Goal: Task Accomplishment & Management: Use online tool/utility

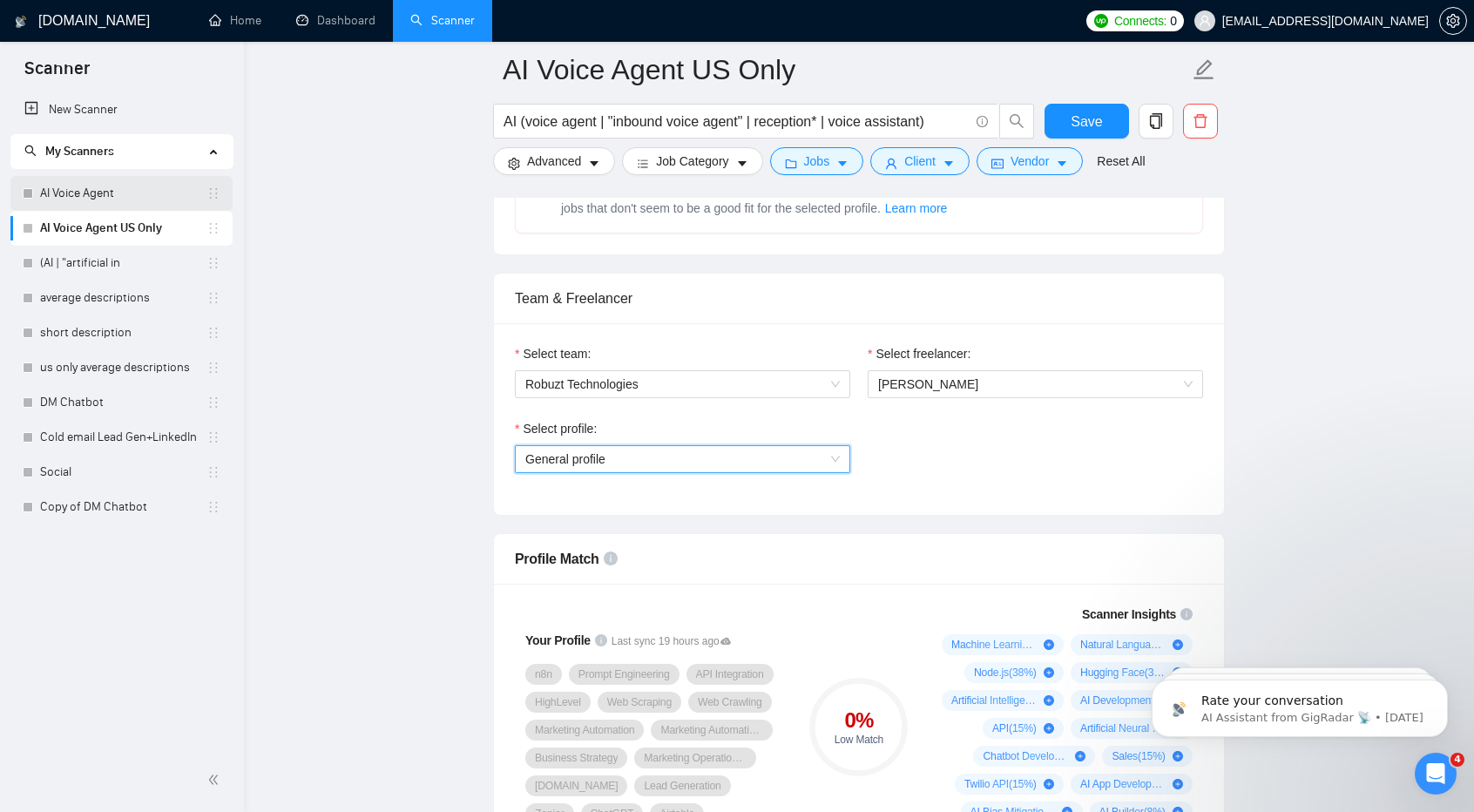
click at [132, 194] on link "AI Voice Agent" at bounding box center [123, 194] width 166 height 35
click at [118, 202] on link "AI Voice Agent" at bounding box center [123, 194] width 166 height 35
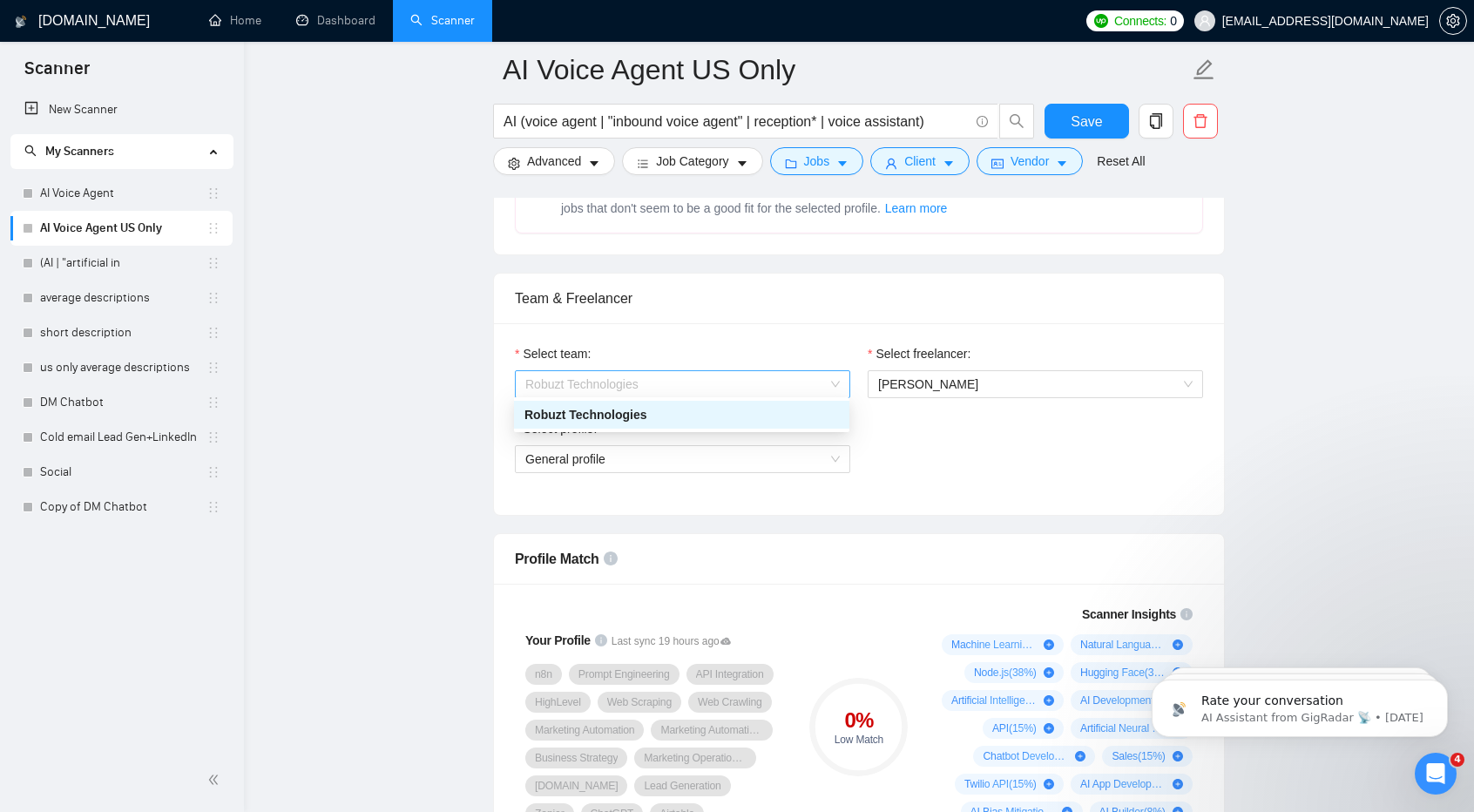
click at [662, 386] on span "Robuzt Technologies" at bounding box center [682, 384] width 314 height 26
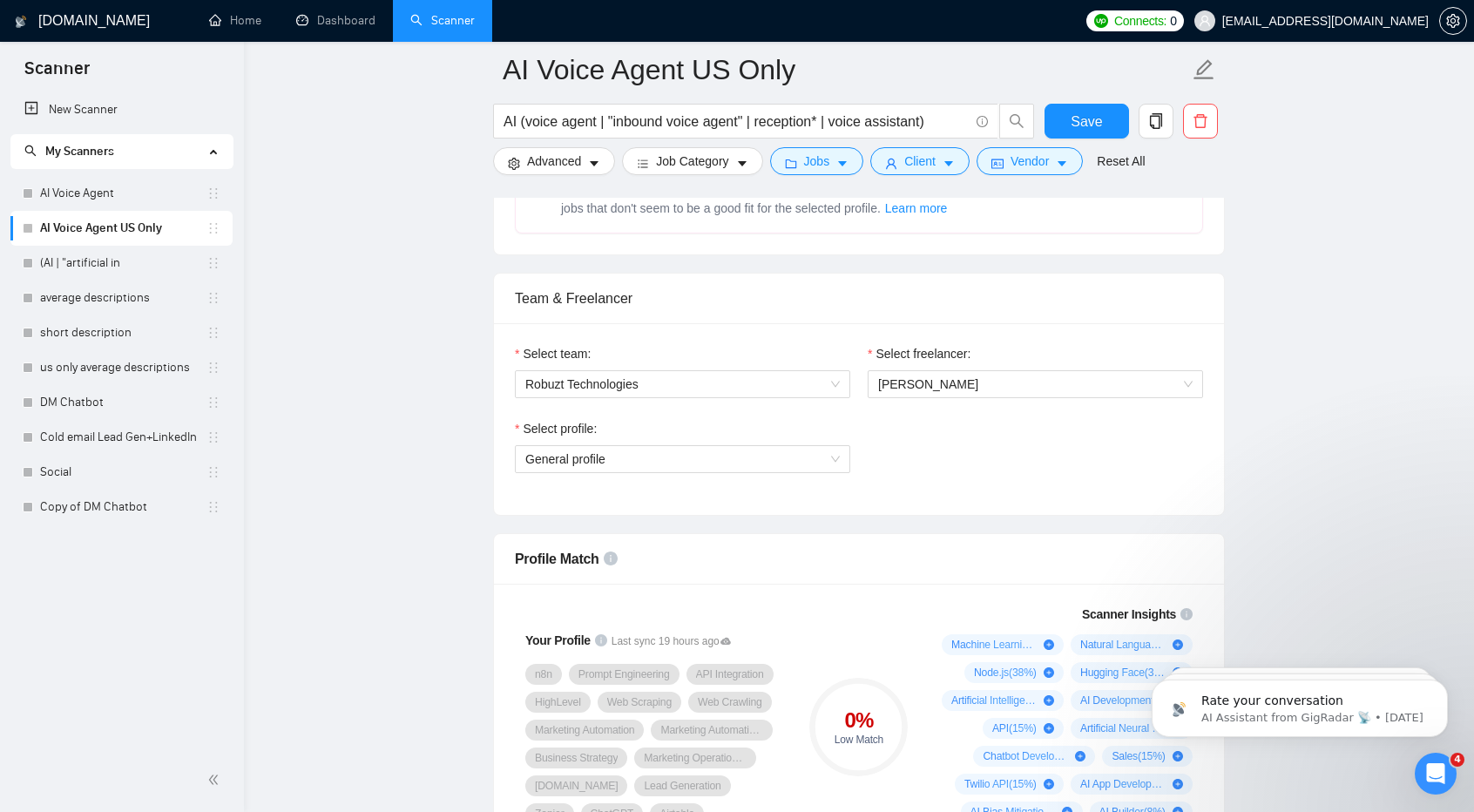
click at [937, 467] on div "Select profile: General profile" at bounding box center [858, 455] width 705 height 75
click at [702, 446] on span "General profile" at bounding box center [682, 459] width 314 height 26
click at [961, 453] on div "Select profile: General profile" at bounding box center [858, 455] width 705 height 75
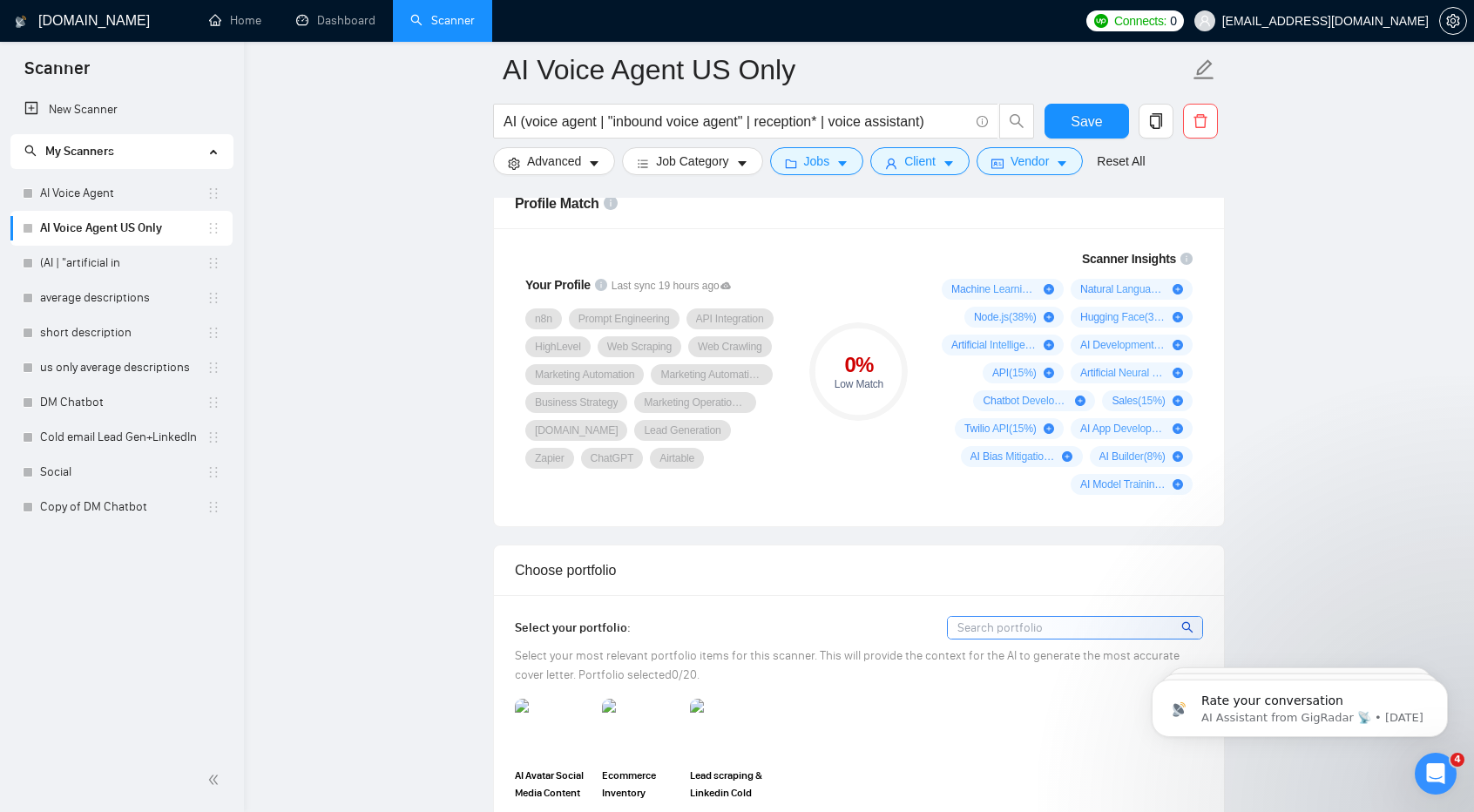
scroll to position [1155, 0]
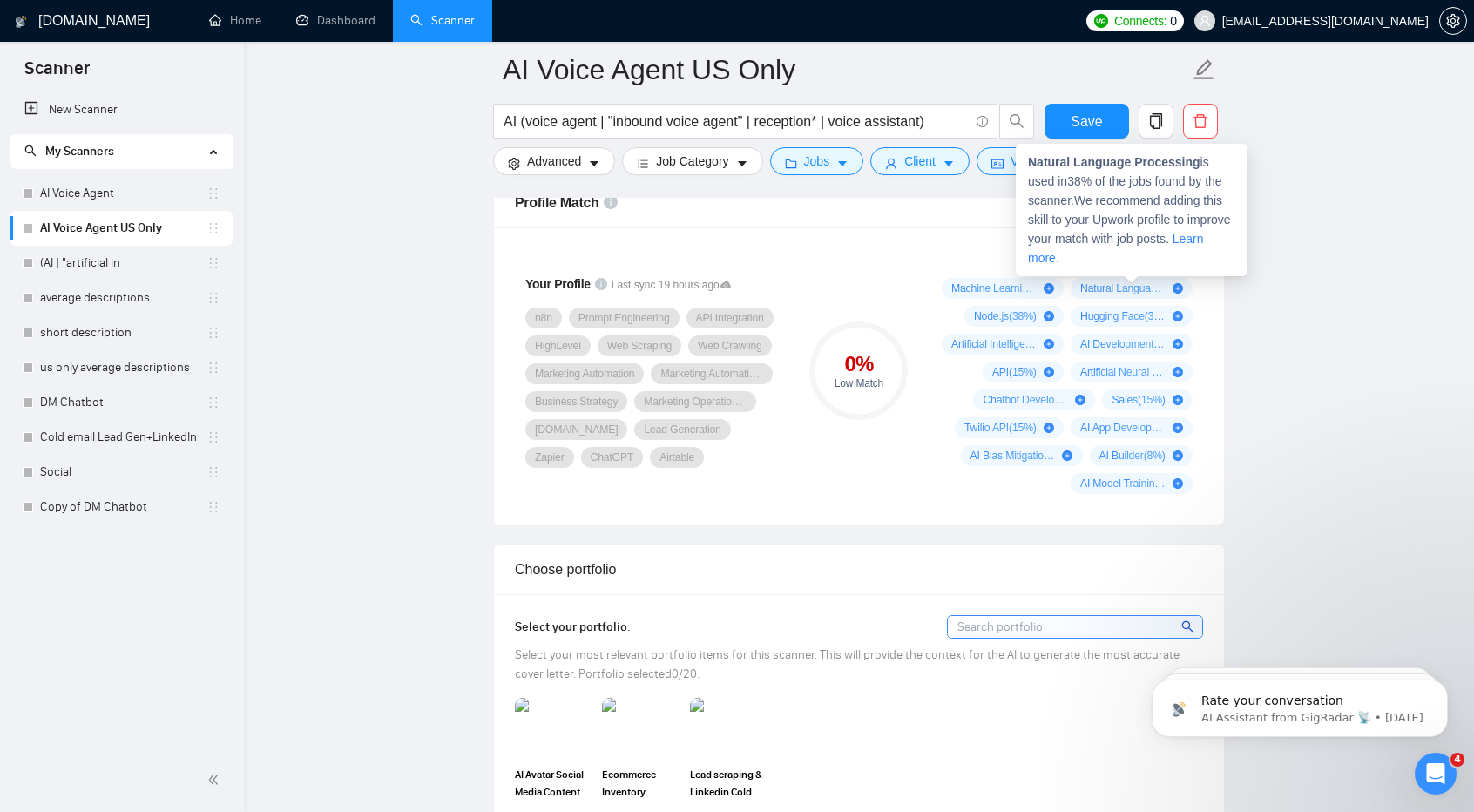
drag, startPoint x: 1396, startPoint y: 354, endPoint x: 1177, endPoint y: 282, distance: 230.5
click at [1177, 283] on icon "plus-circle" at bounding box center [1177, 288] width 10 height 10
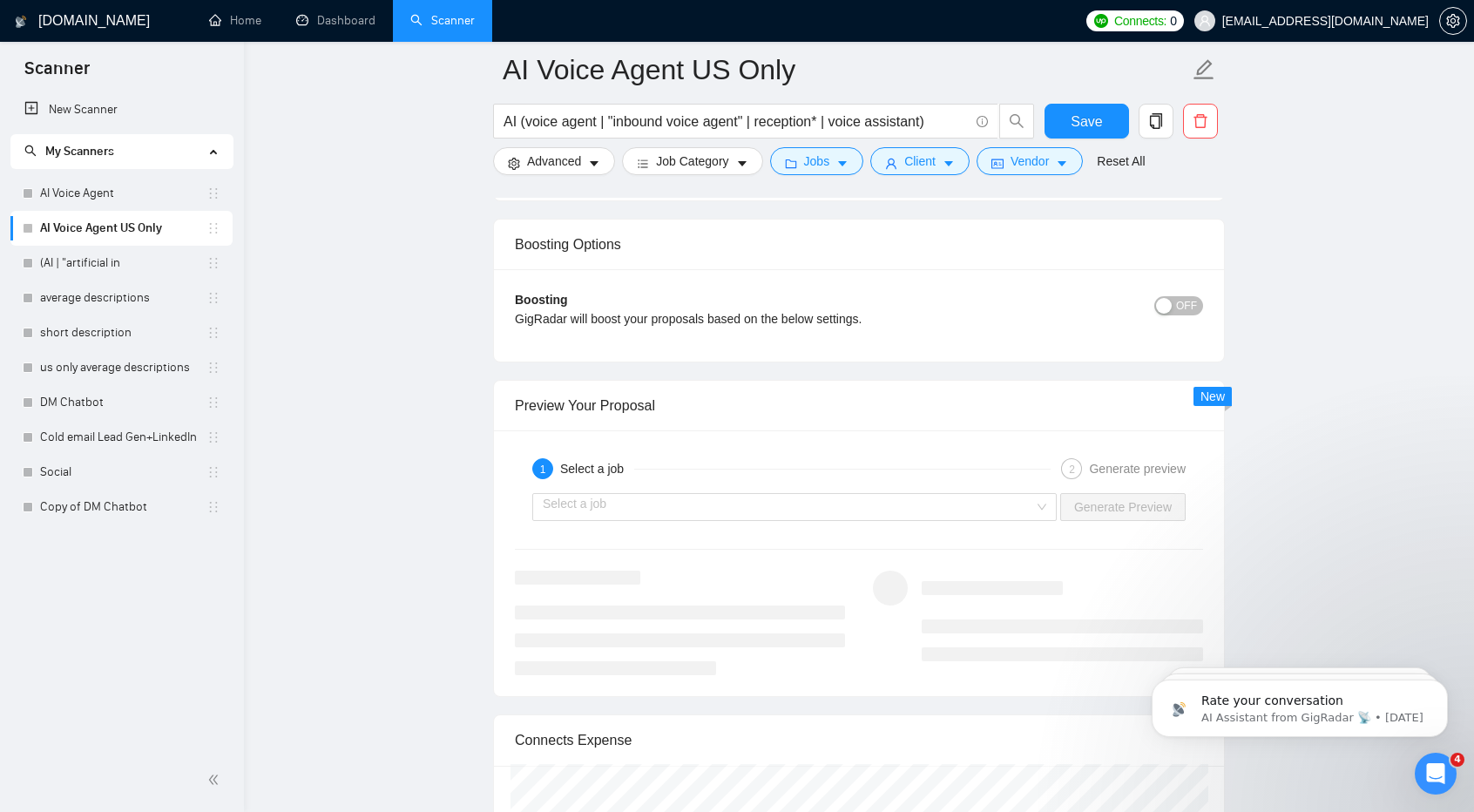
scroll to position [3064, 0]
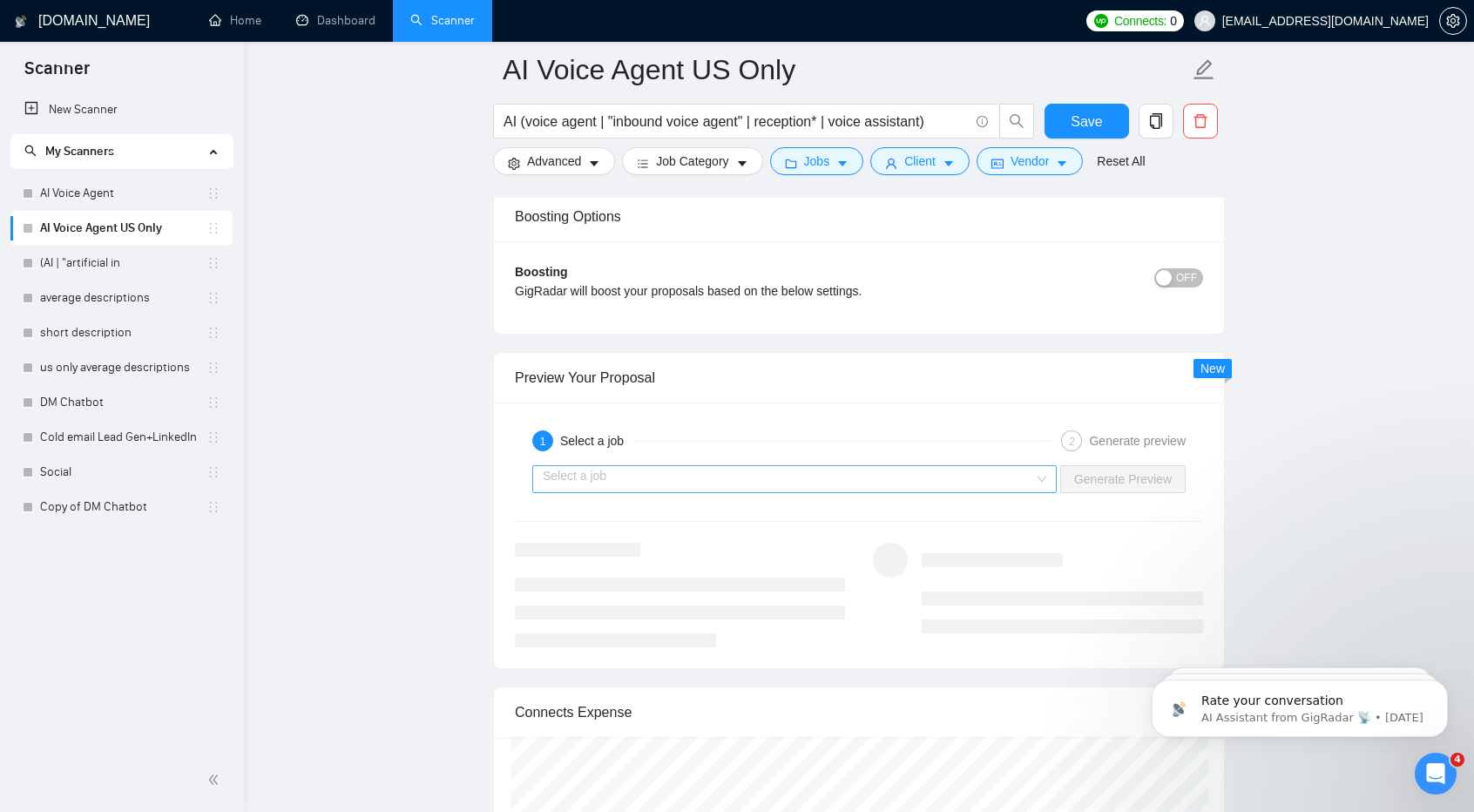
click at [746, 483] on div "Select a job Generate Preview" at bounding box center [859, 478] width 691 height 41
click at [725, 472] on input "search" at bounding box center [788, 478] width 491 height 26
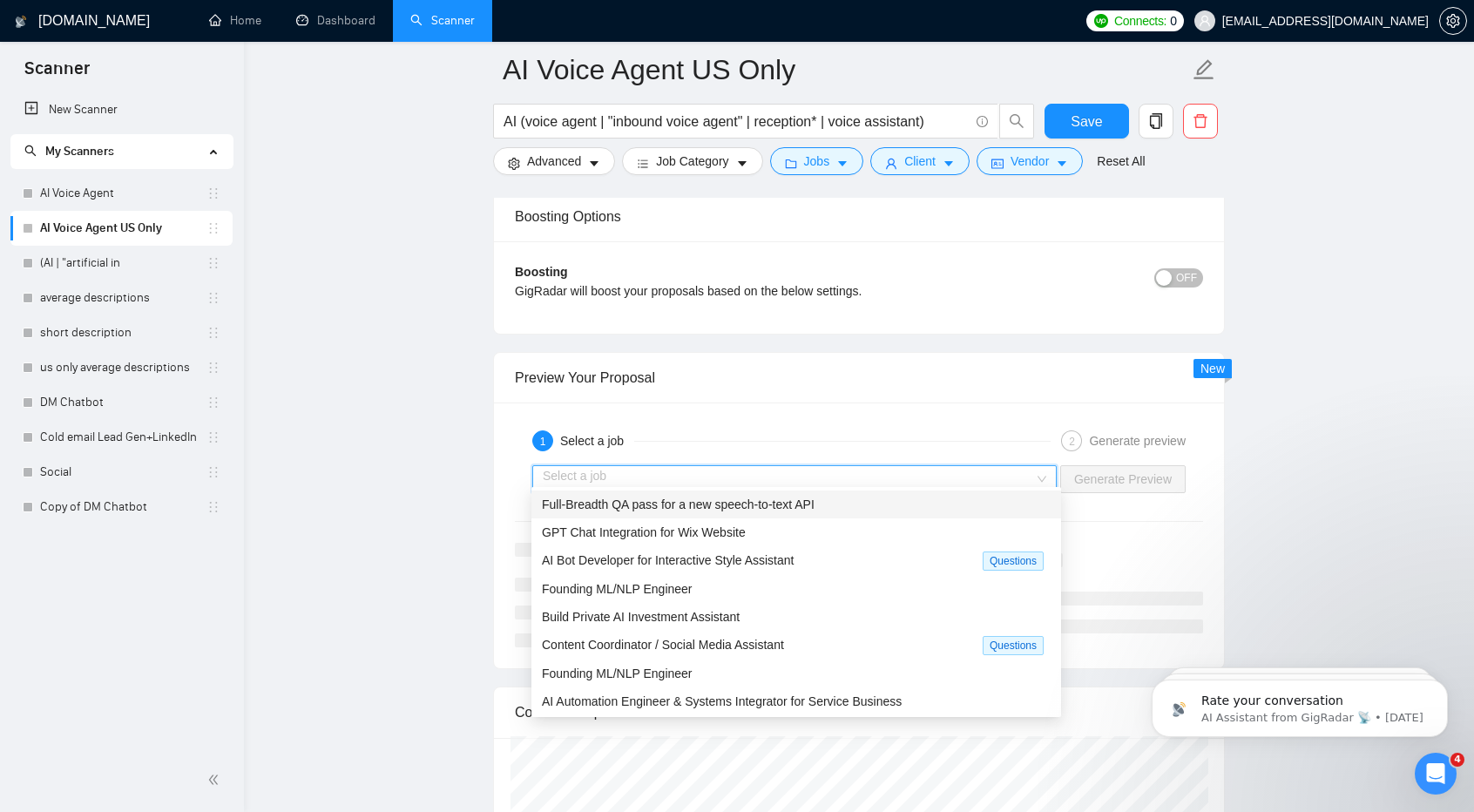
click at [693, 508] on span "Full-Breadth QA pass for a new speech-to-text API" at bounding box center [678, 504] width 273 height 14
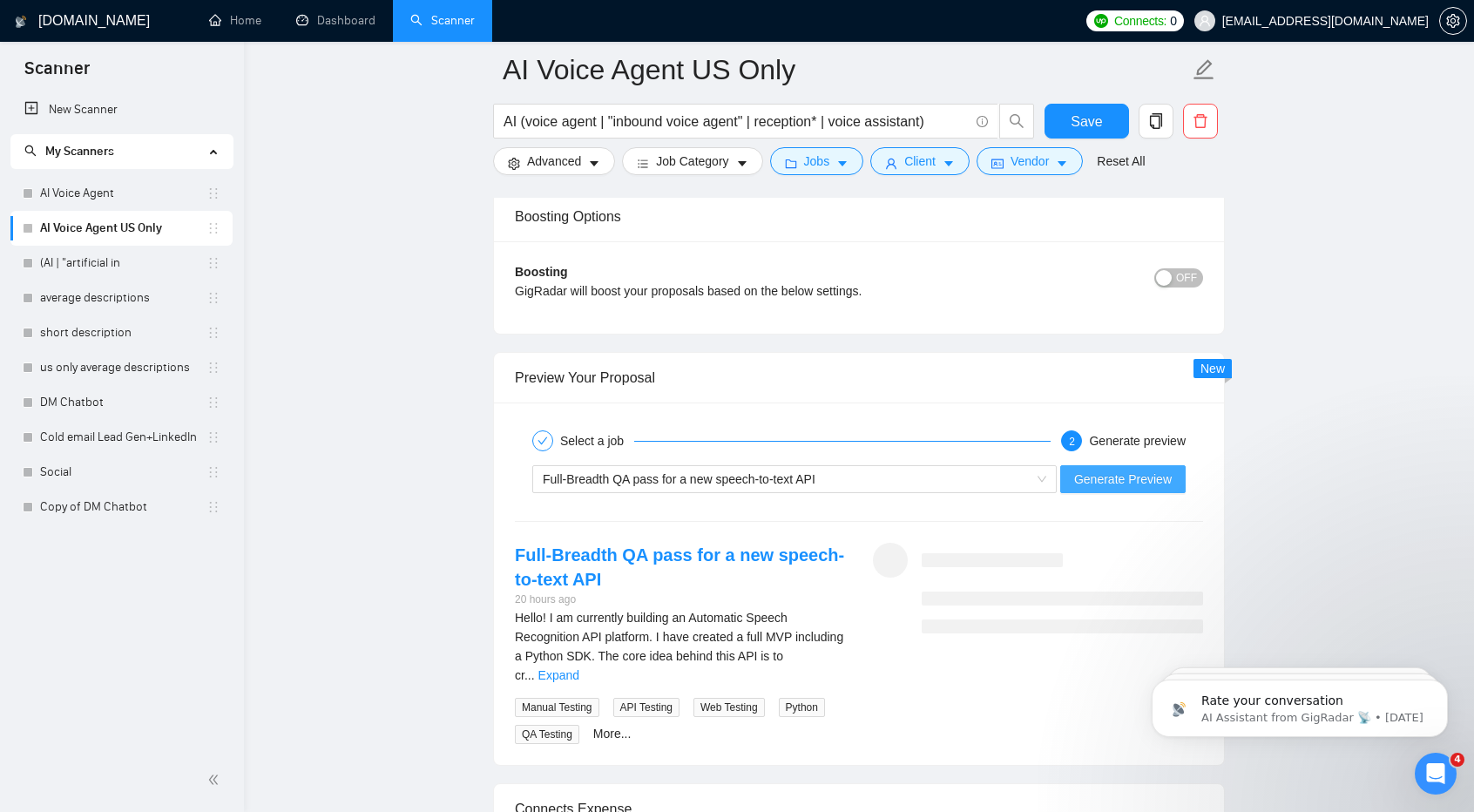
click at [1104, 469] on span "Generate Preview" at bounding box center [1123, 478] width 98 height 19
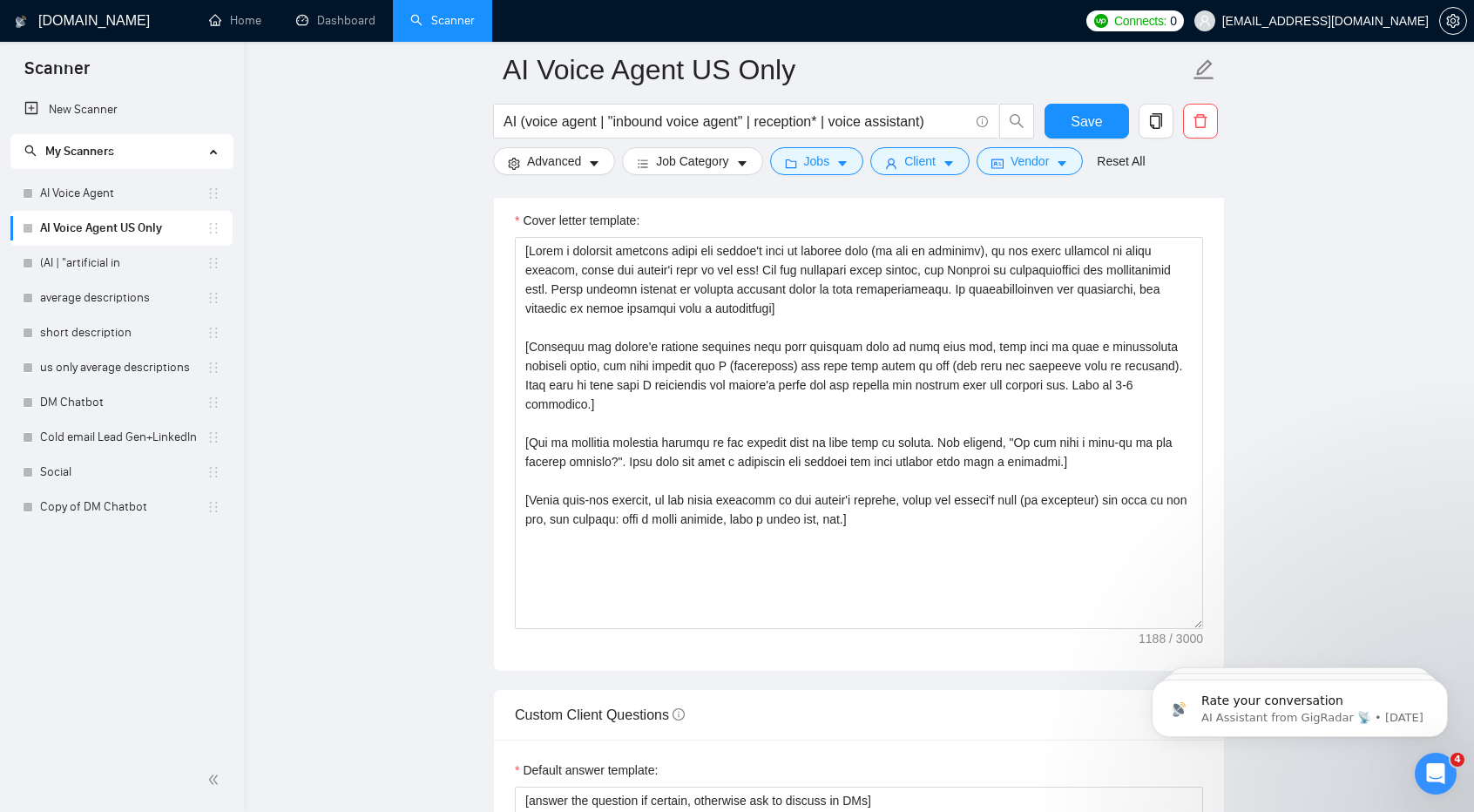
scroll to position [1794, 0]
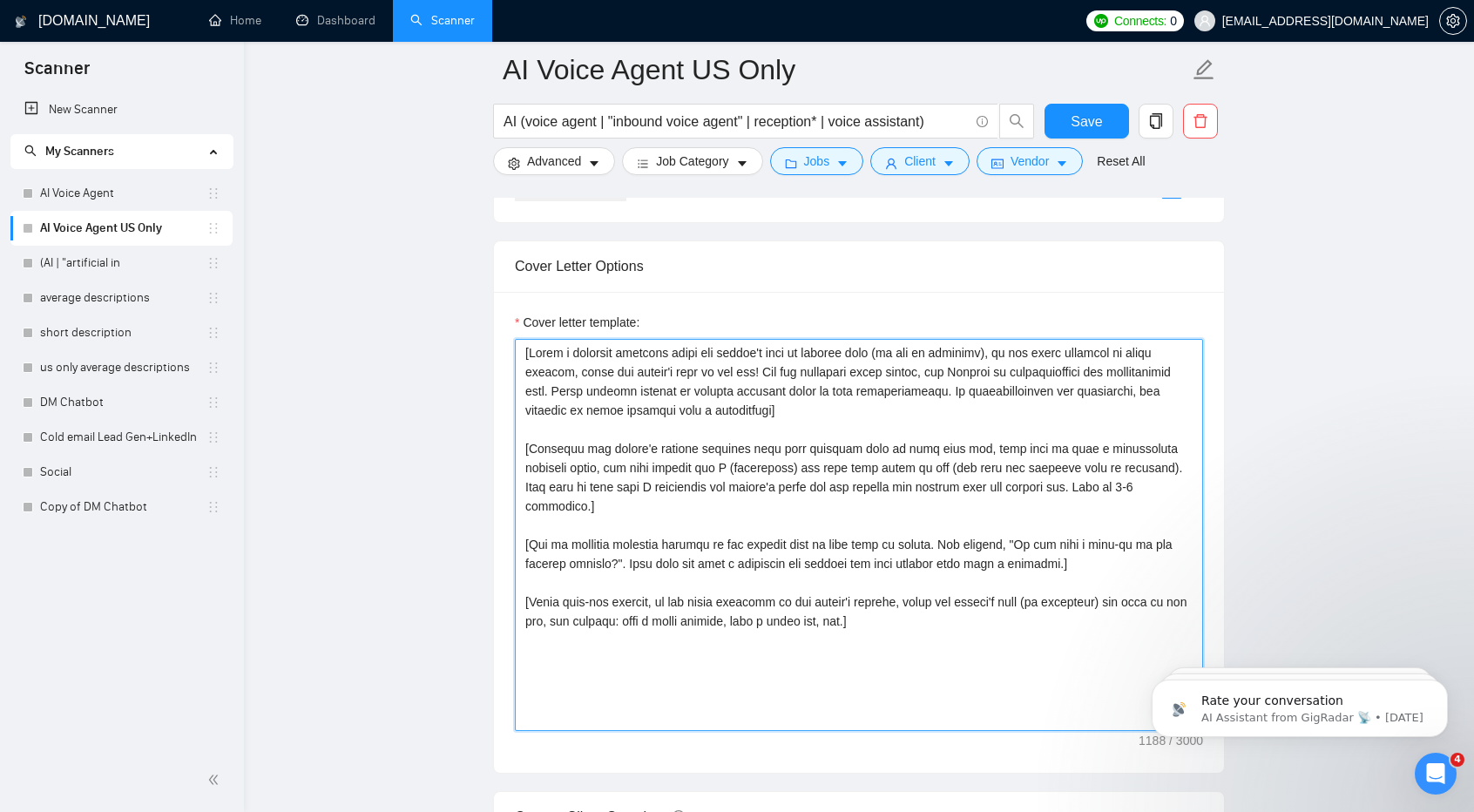
click at [869, 610] on textarea "Cover letter template:" at bounding box center [858, 535] width 688 height 392
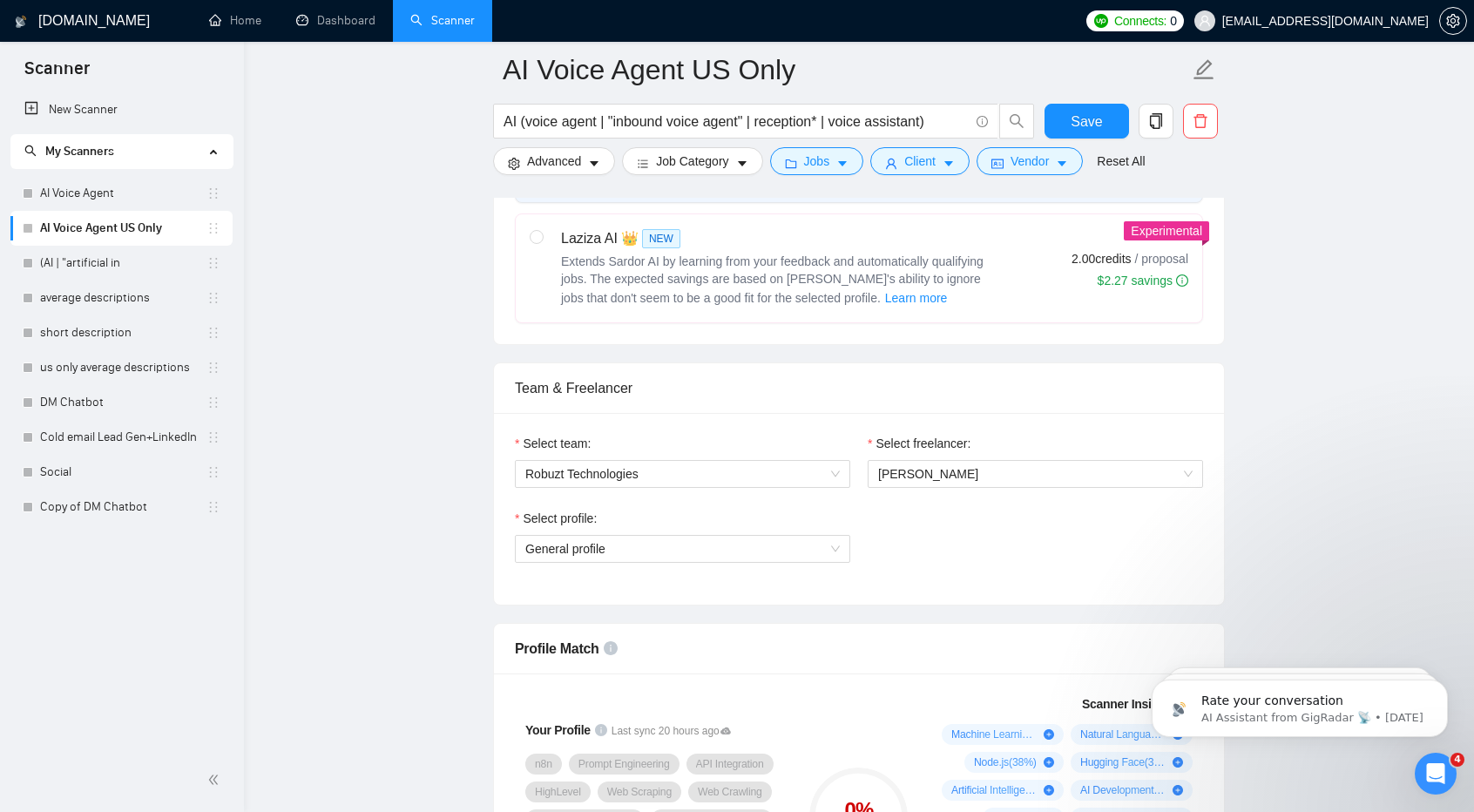
scroll to position [724, 0]
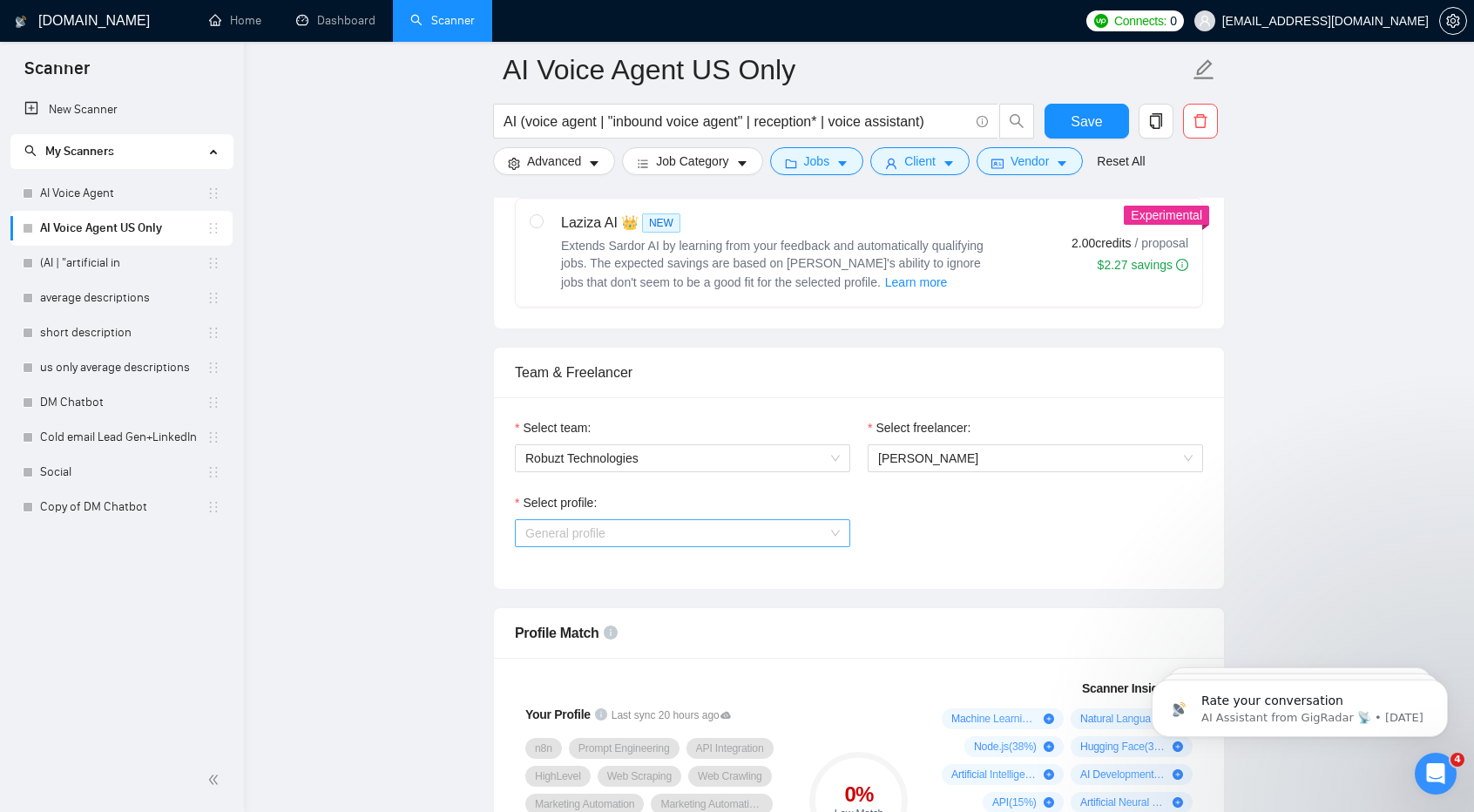
click at [773, 520] on span "General profile" at bounding box center [682, 533] width 314 height 26
click at [1026, 547] on div "Select profile: General profile" at bounding box center [858, 530] width 705 height 75
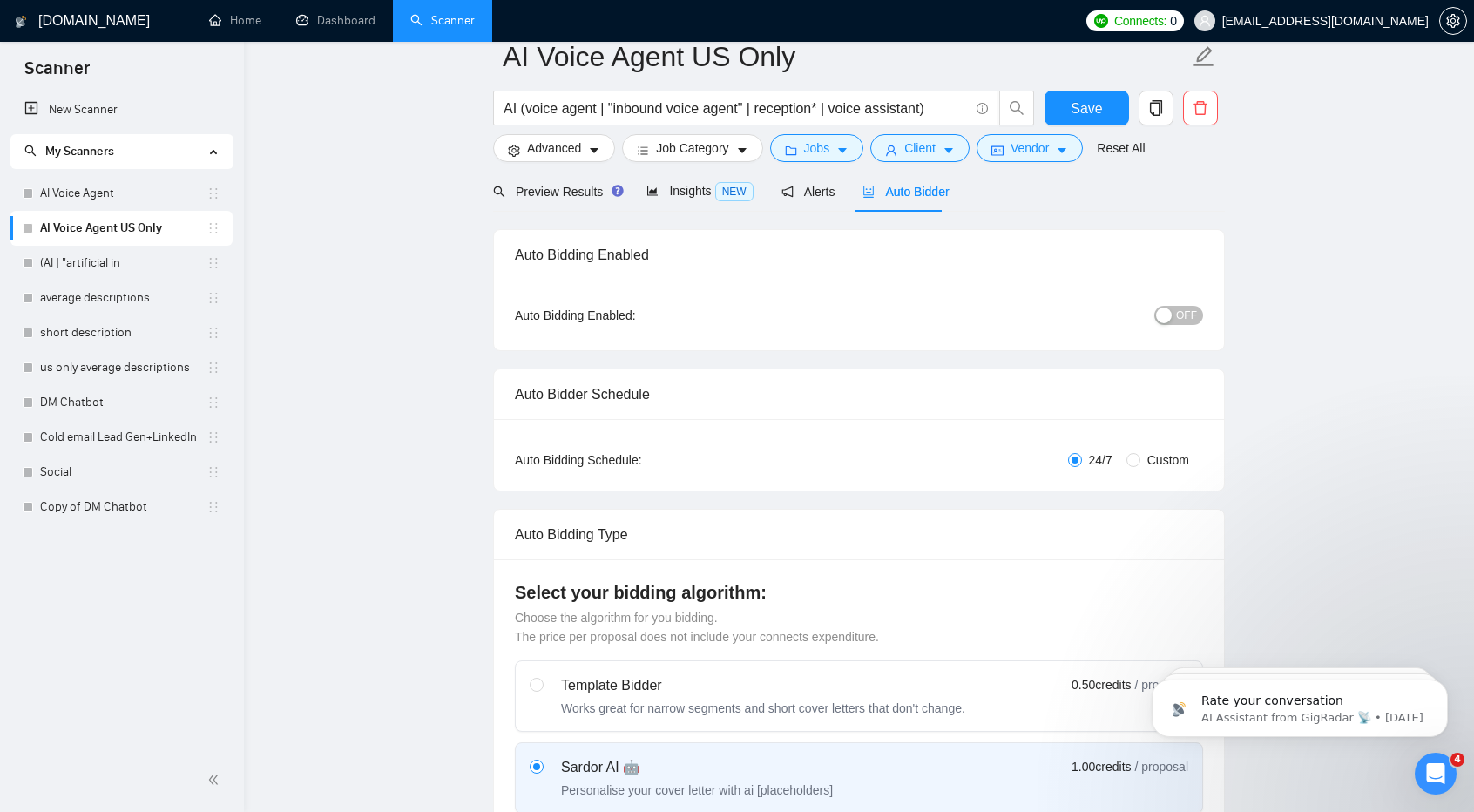
scroll to position [55, 0]
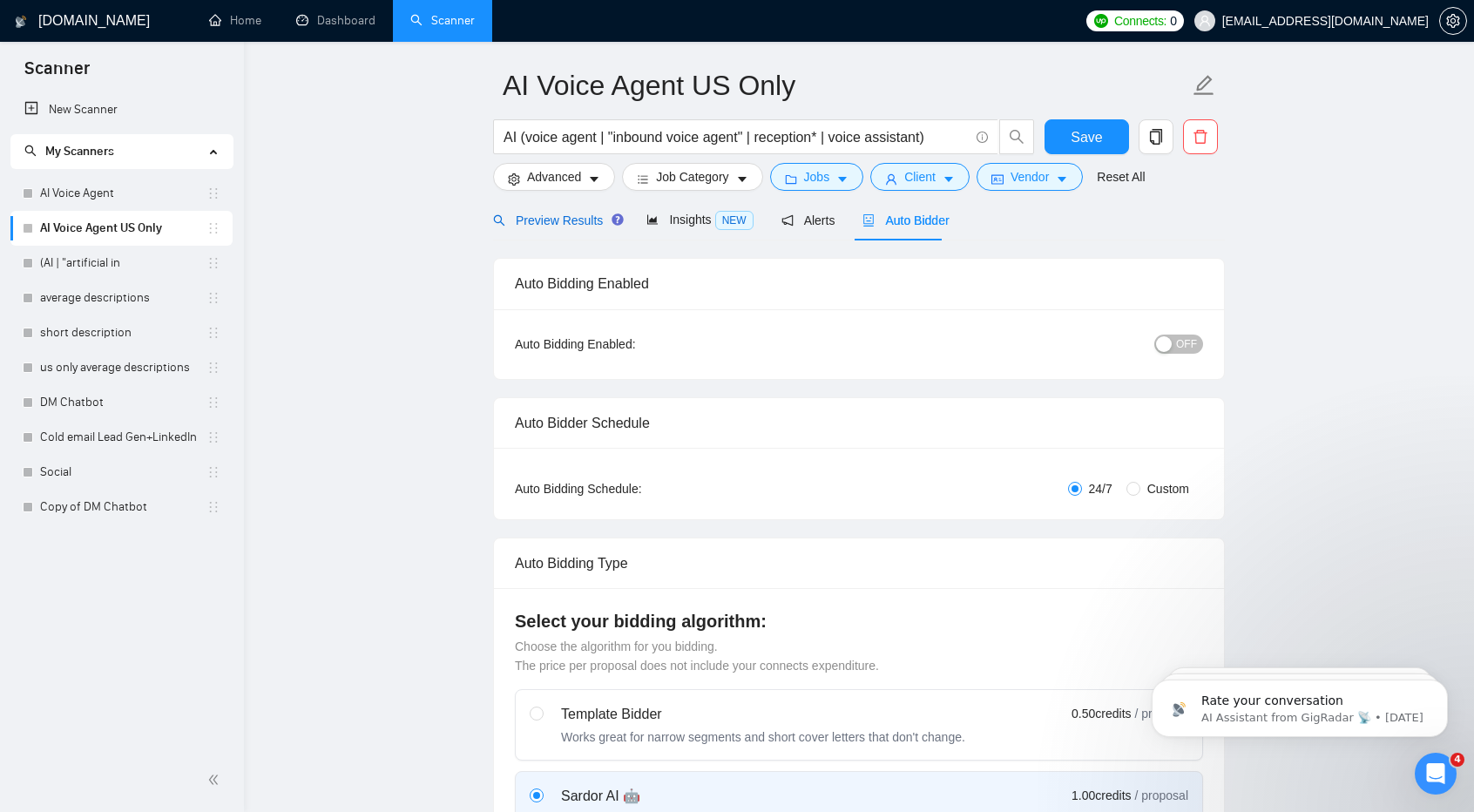
click at [587, 217] on span "Preview Results" at bounding box center [556, 219] width 125 height 14
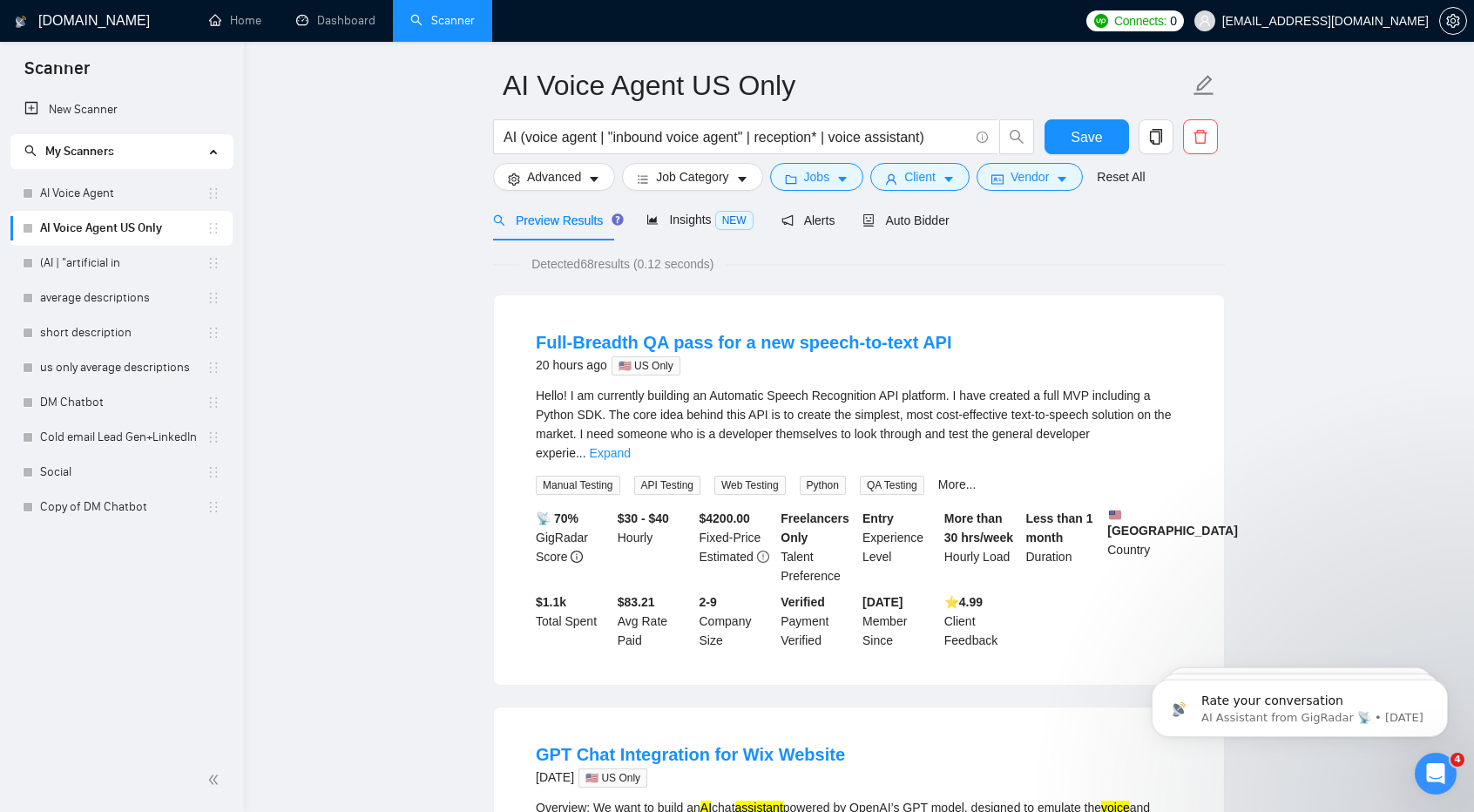
click at [934, 218] on span "Auto Bidder" at bounding box center [905, 219] width 87 height 14
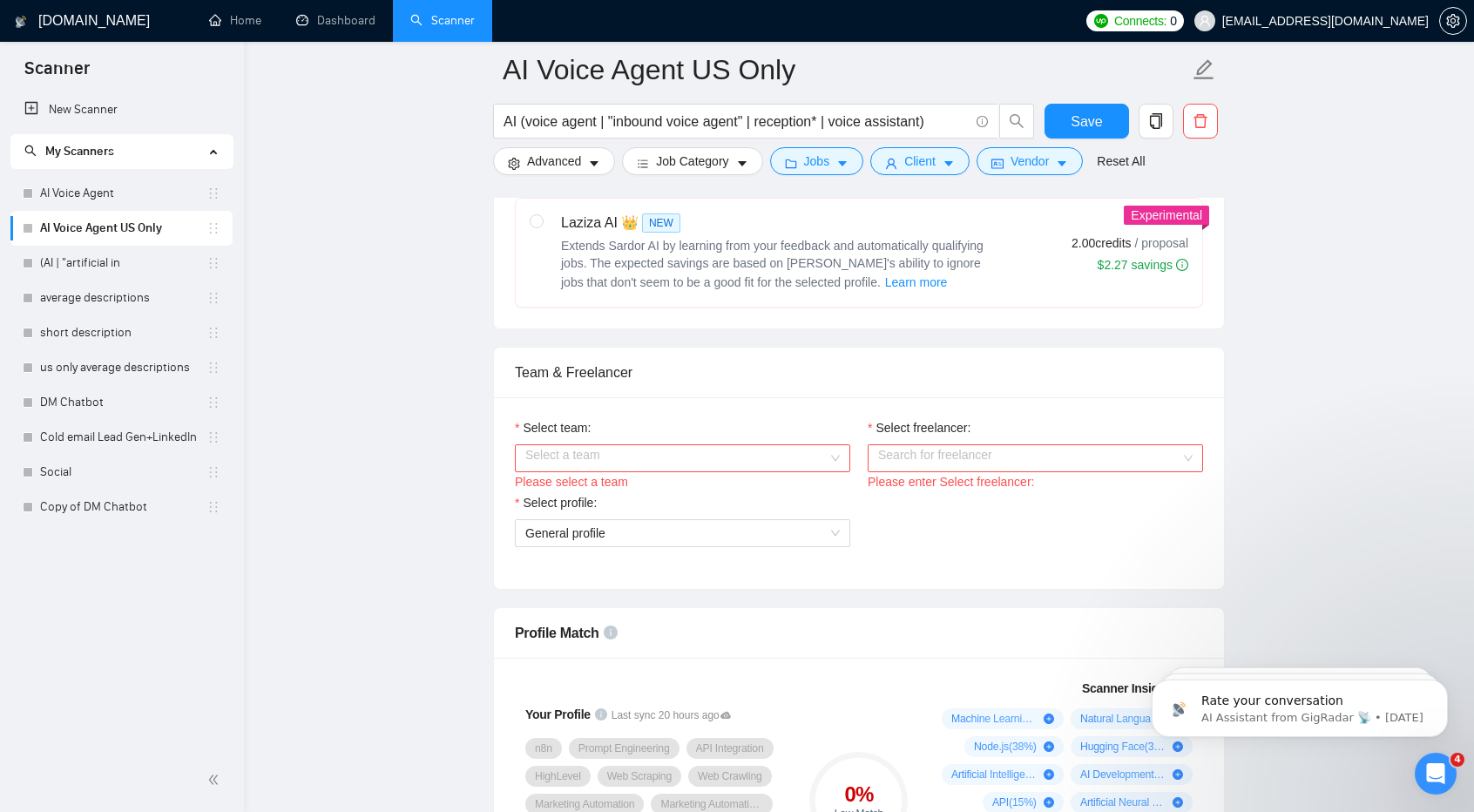
scroll to position [725, 0]
click at [705, 444] on input "Select team:" at bounding box center [677, 457] width 302 height 26
click at [702, 488] on div "Robuzt Technologies" at bounding box center [681, 488] width 314 height 19
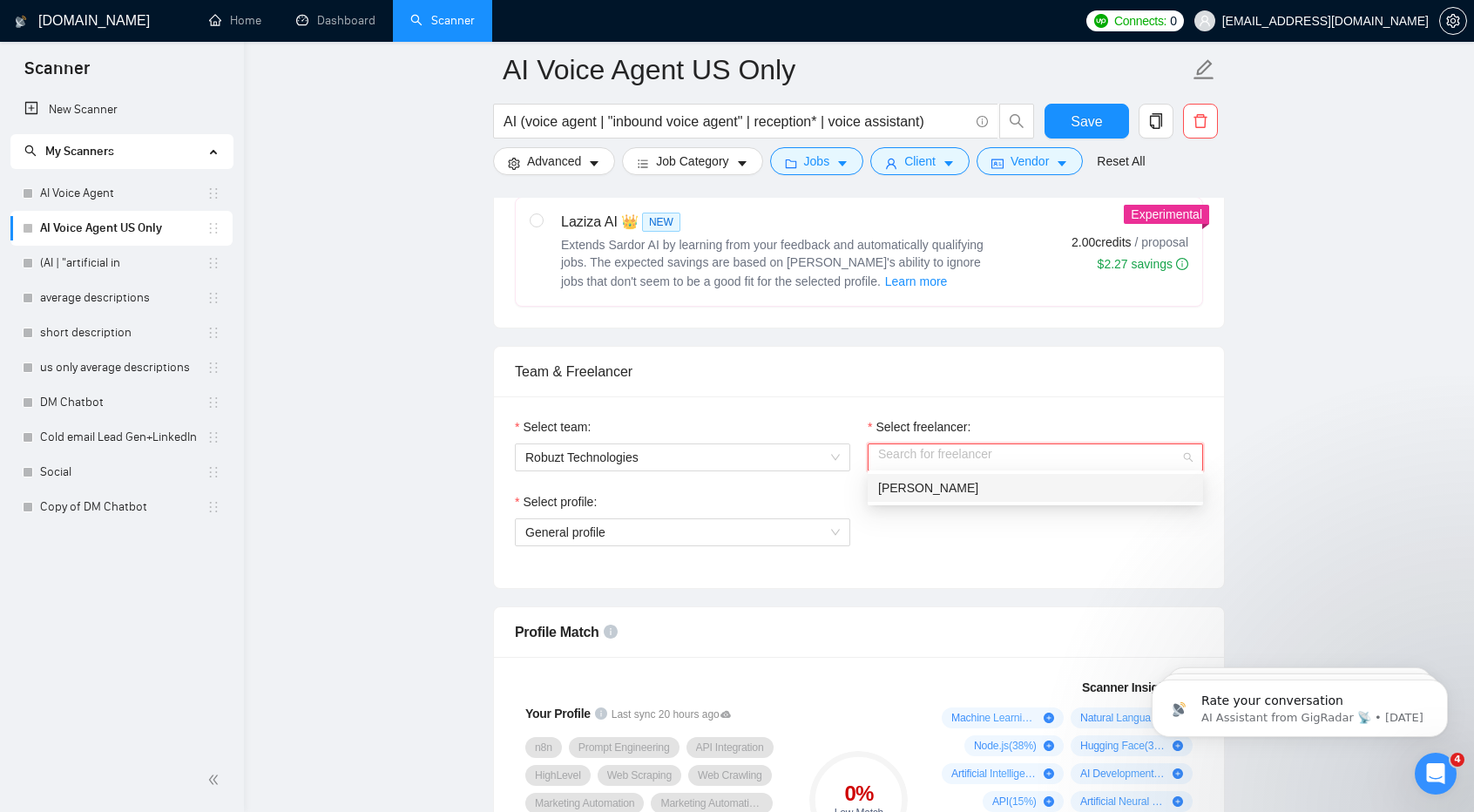
click at [948, 452] on input "Select freelancer:" at bounding box center [1029, 457] width 302 height 26
click at [949, 487] on div "[PERSON_NAME]" at bounding box center [1034, 488] width 314 height 19
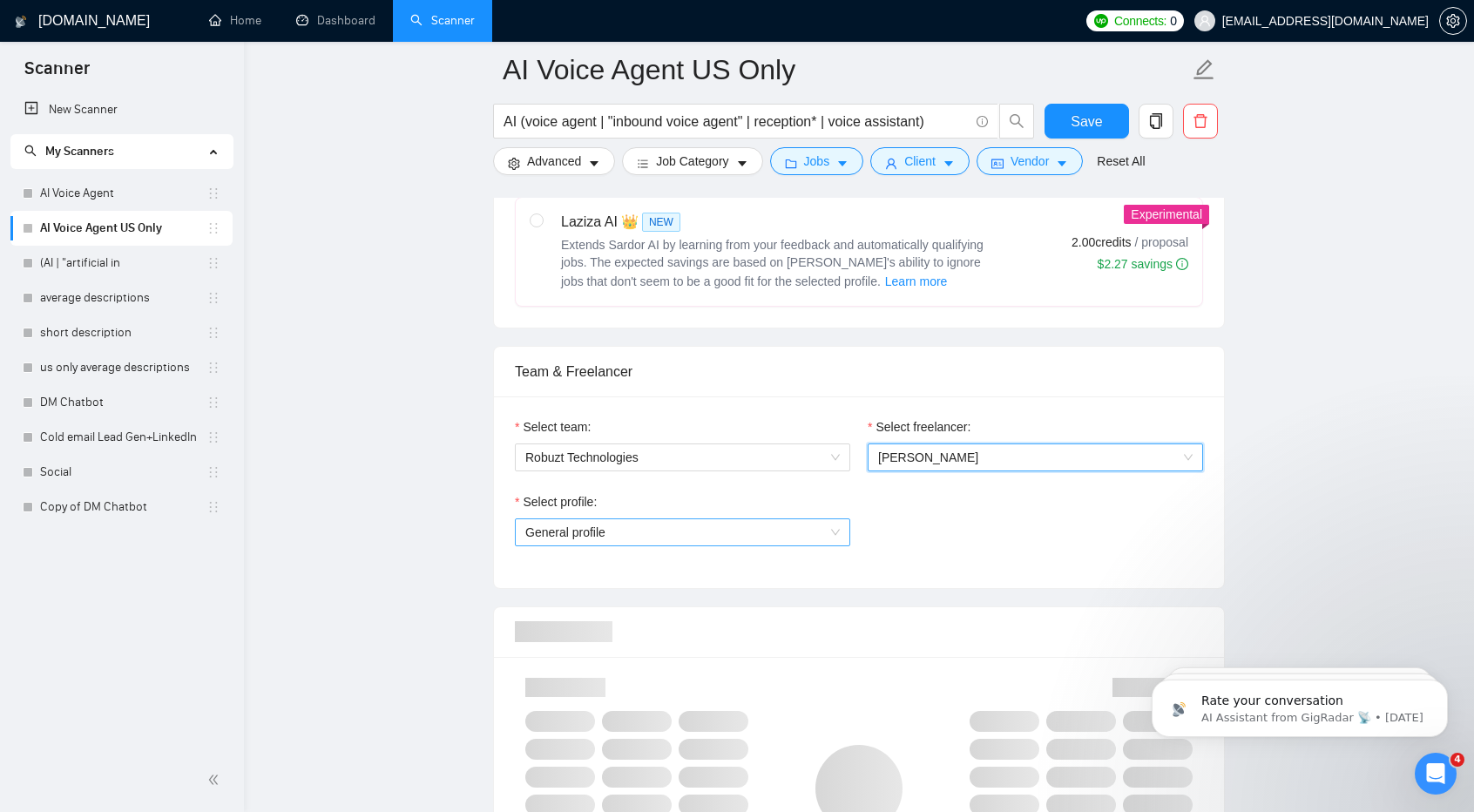
click at [810, 519] on span "General profile" at bounding box center [682, 532] width 314 height 26
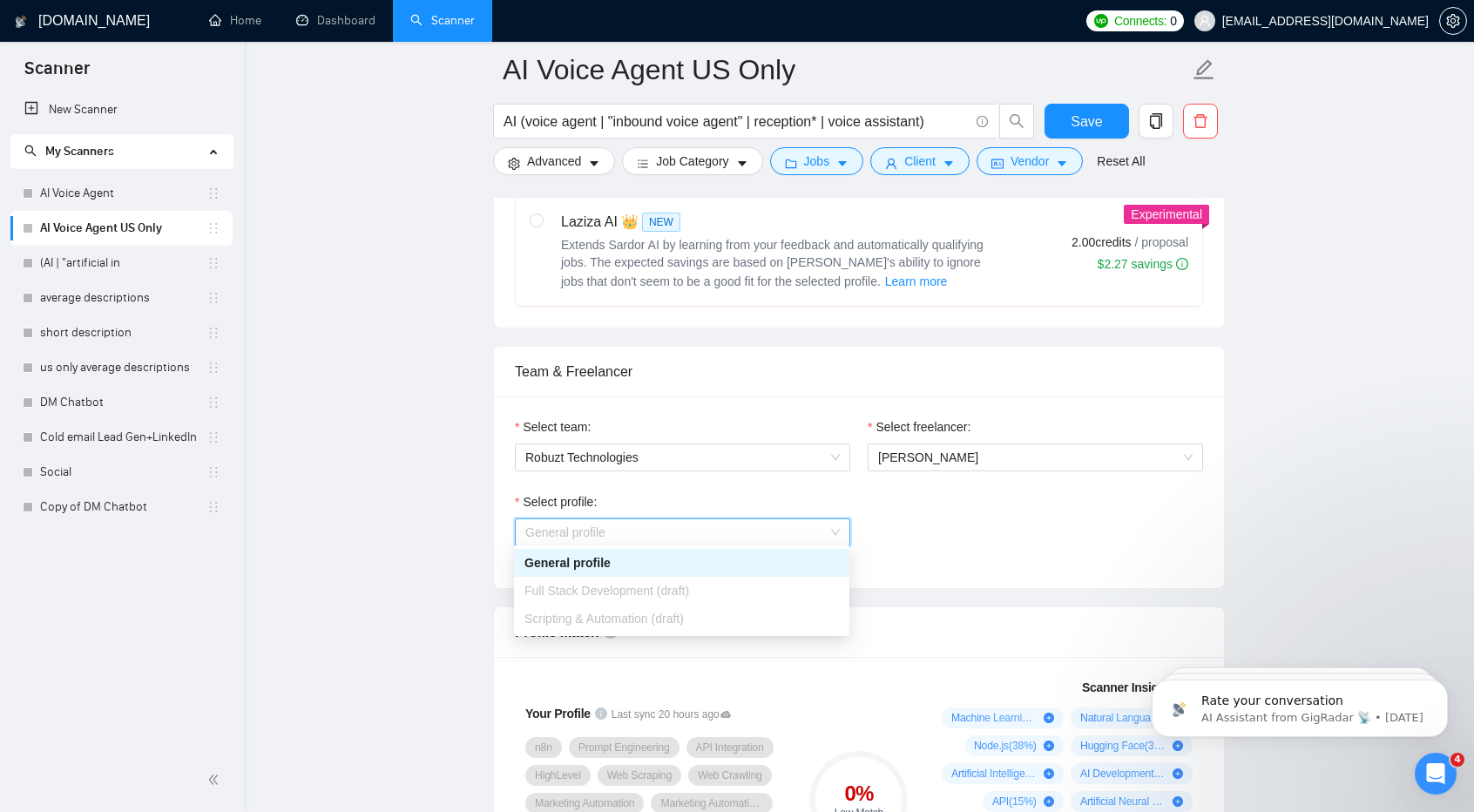
click at [772, 630] on div "Scripting & Automation (draft)" at bounding box center [681, 618] width 336 height 28
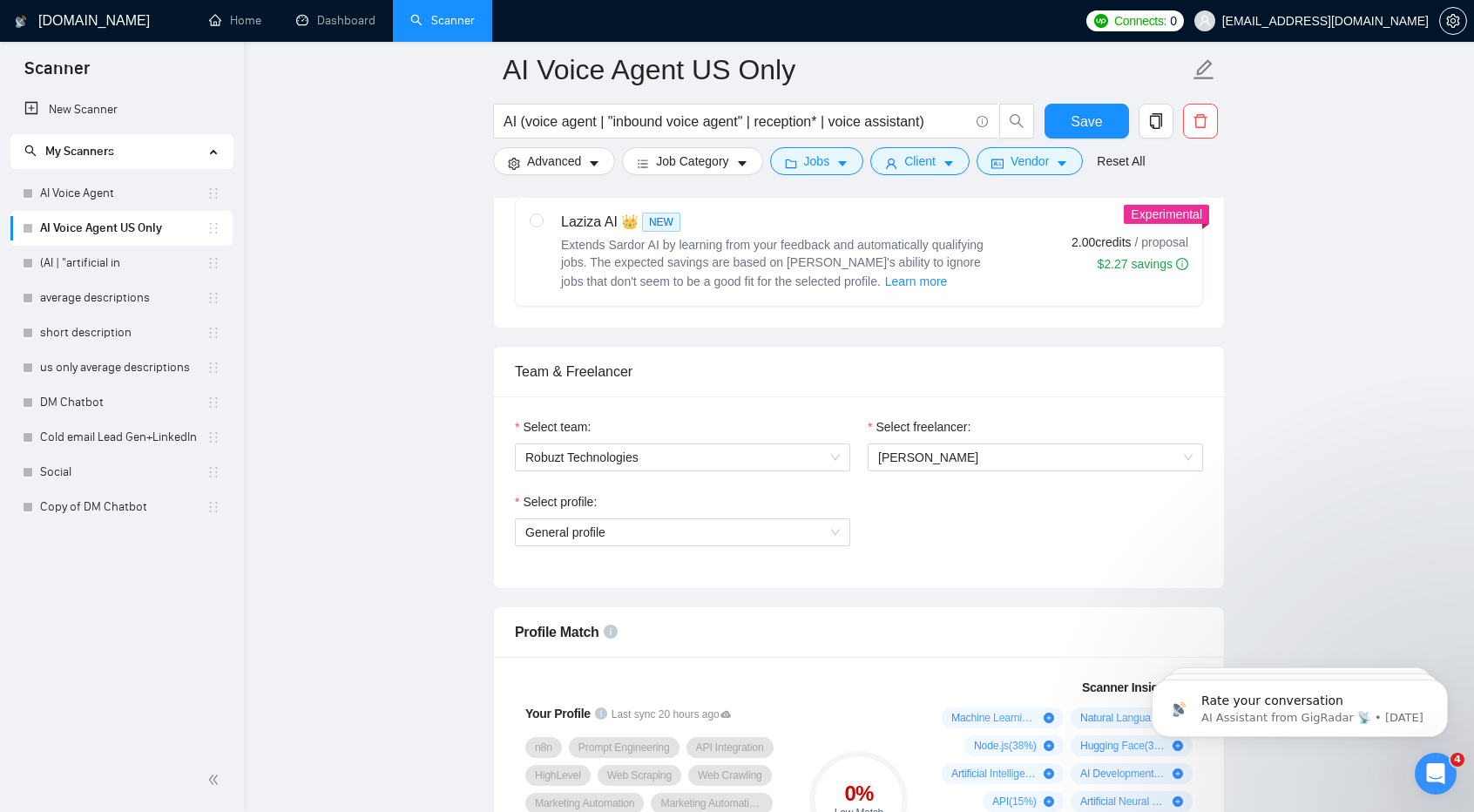
click at [1155, 518] on div "Select profile: General profile" at bounding box center [858, 529] width 705 height 75
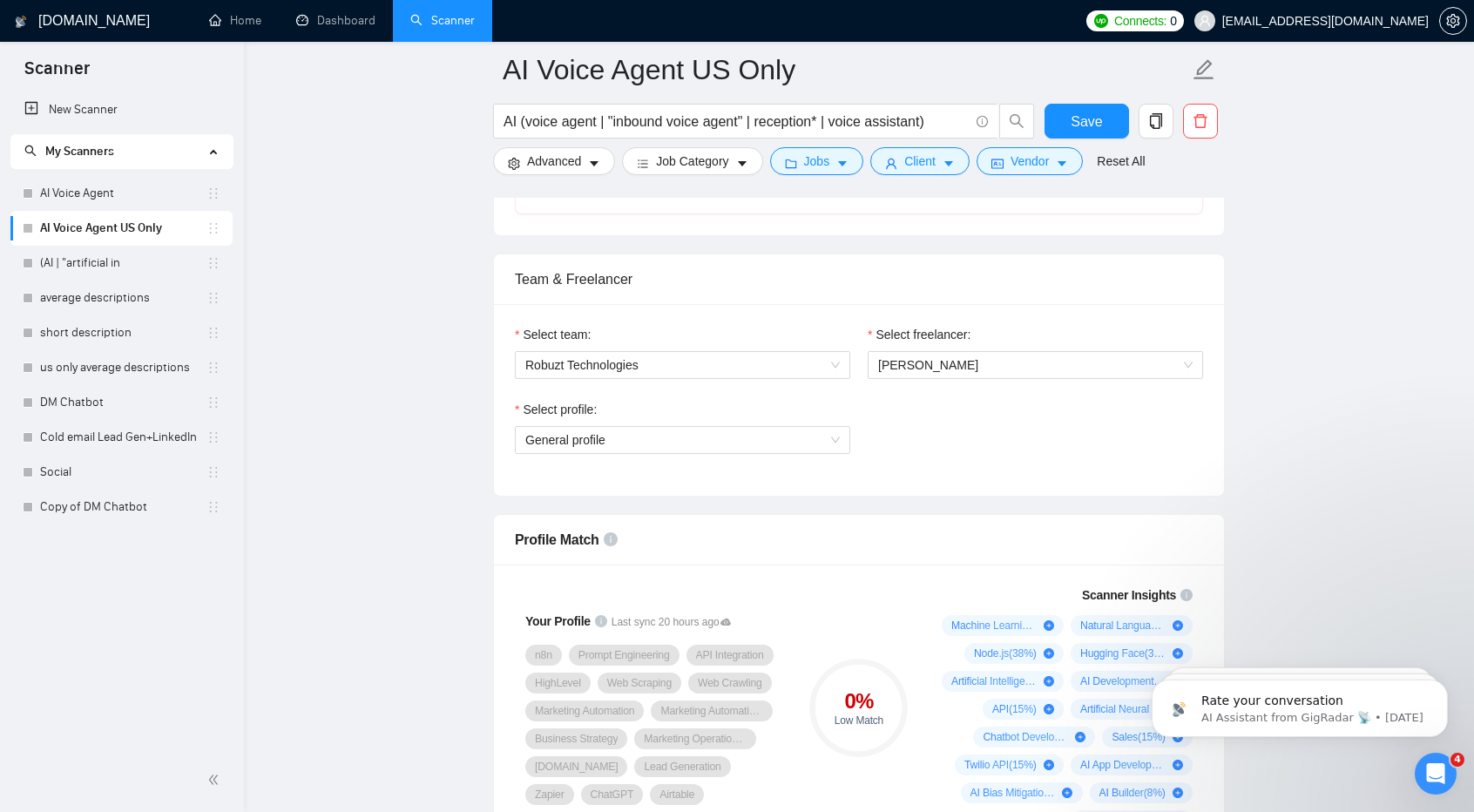
scroll to position [818, 0]
click at [726, 426] on span "General profile" at bounding box center [682, 439] width 314 height 26
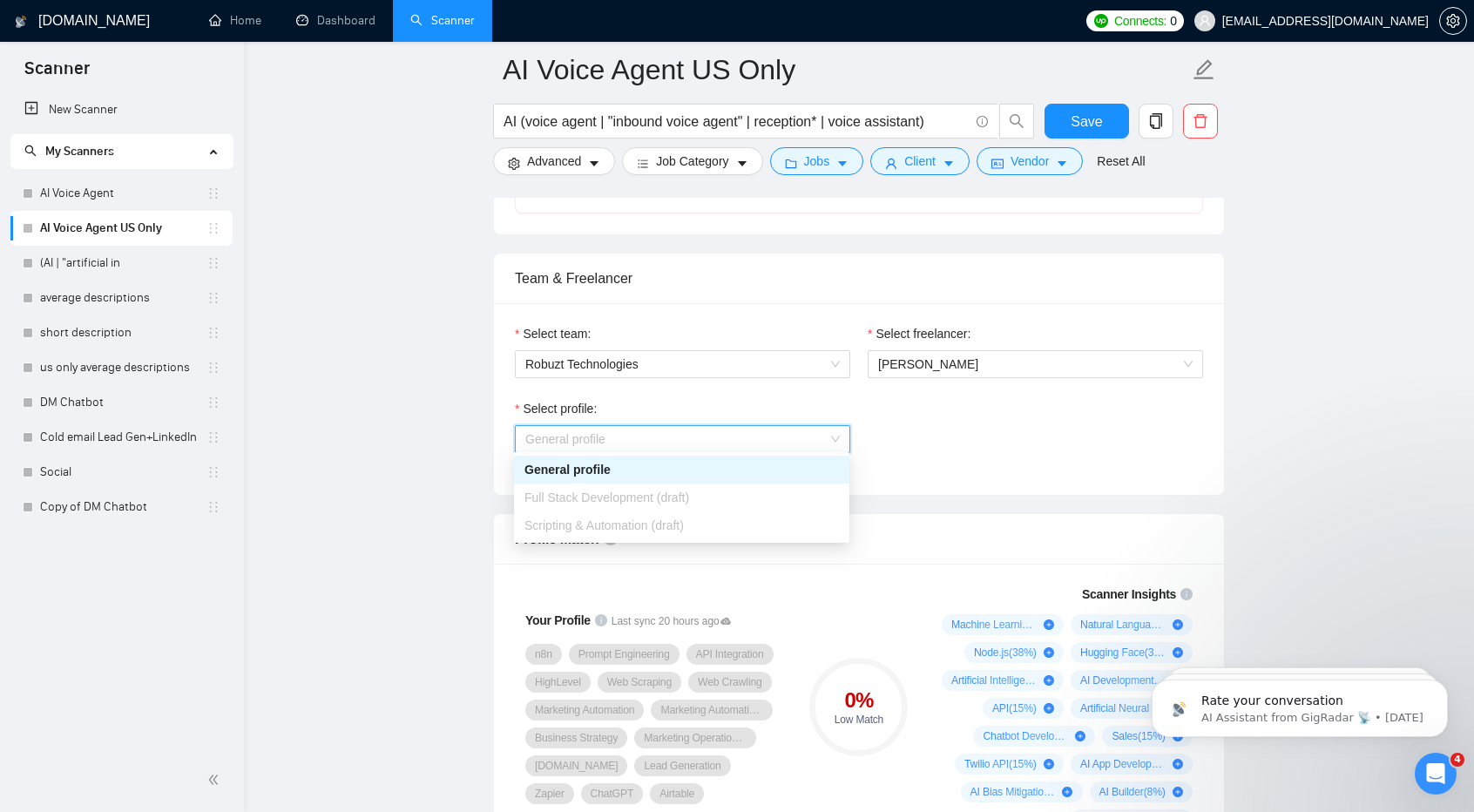
click at [746, 530] on div "Scripting & Automation (draft)" at bounding box center [681, 524] width 314 height 19
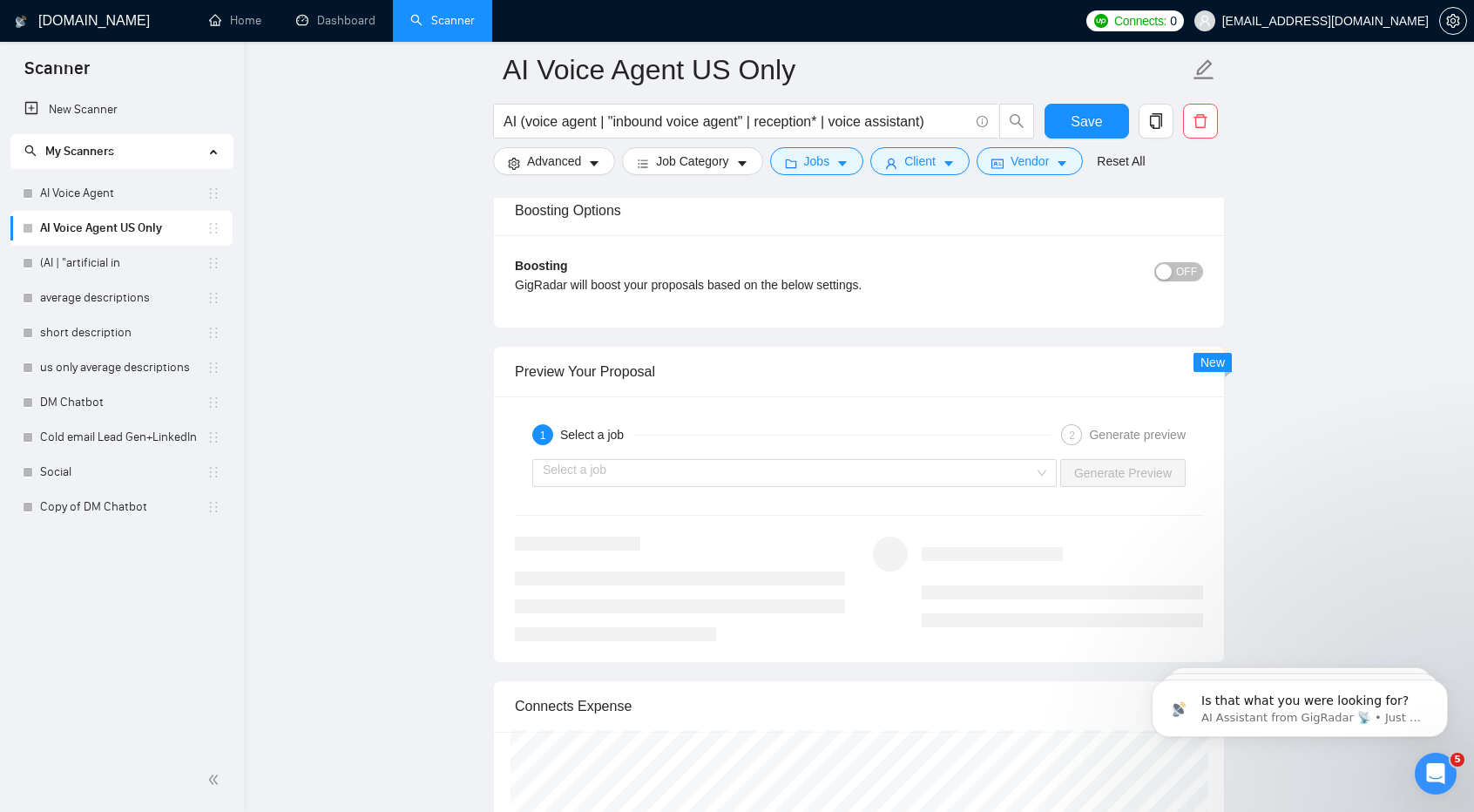
scroll to position [3069, 0]
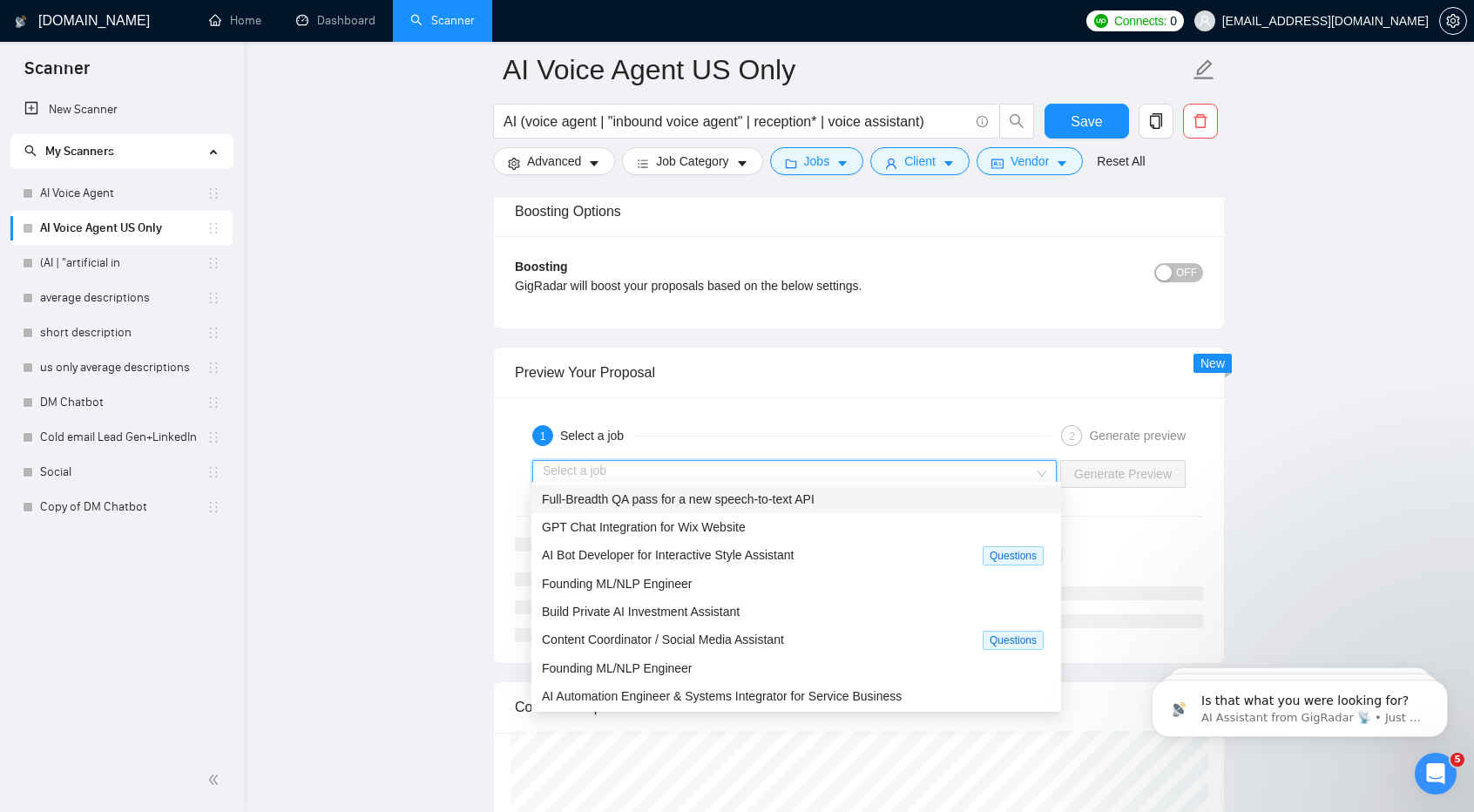
click at [859, 465] on input "search" at bounding box center [788, 474] width 491 height 26
click at [846, 515] on div "GPT Chat Integration for Wix Website" at bounding box center [796, 527] width 529 height 28
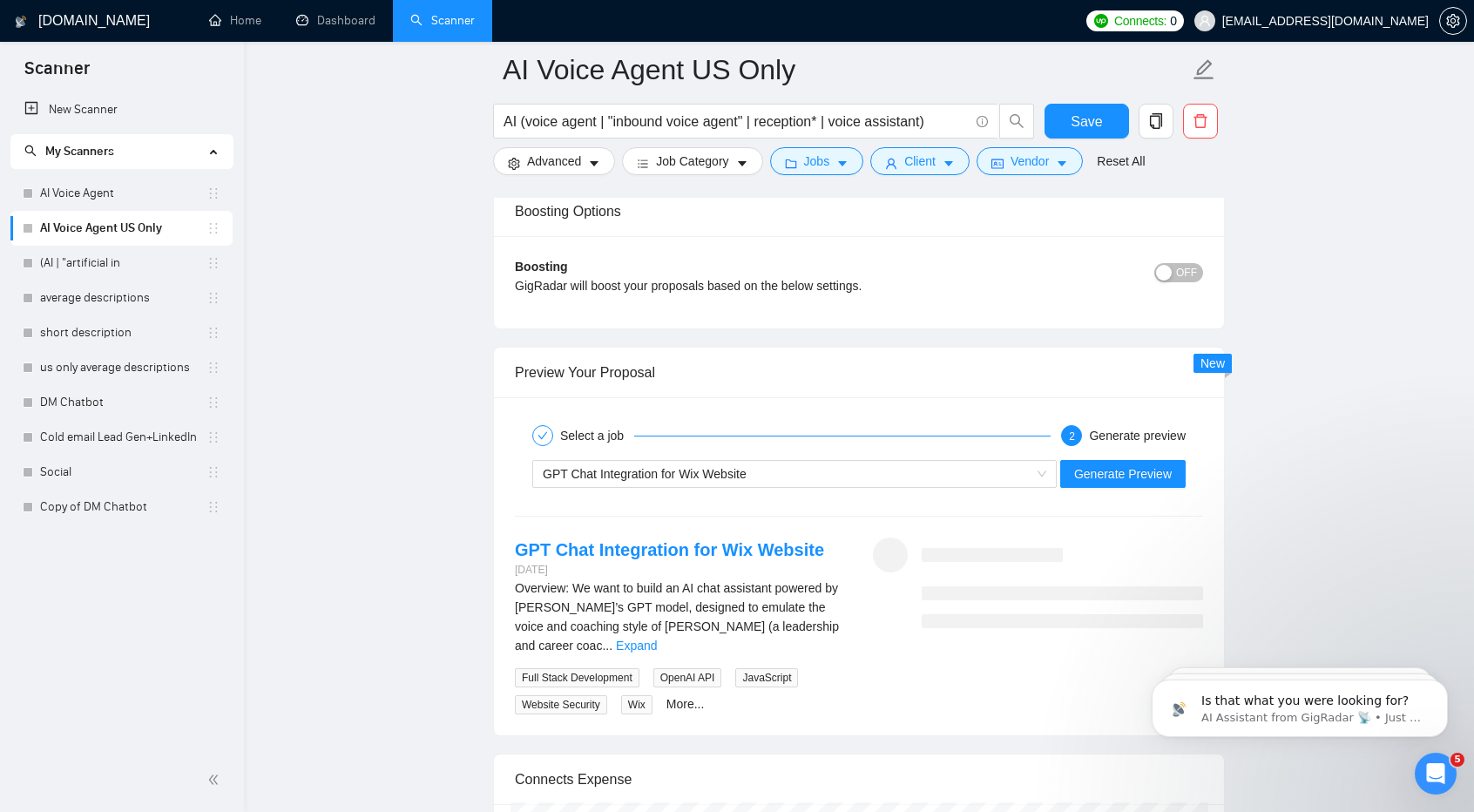
click at [1104, 480] on div "GPT Chat Integration for Wix Website Generate Preview" at bounding box center [859, 473] width 691 height 41
click at [1090, 465] on span "Generate Preview" at bounding box center [1123, 474] width 98 height 19
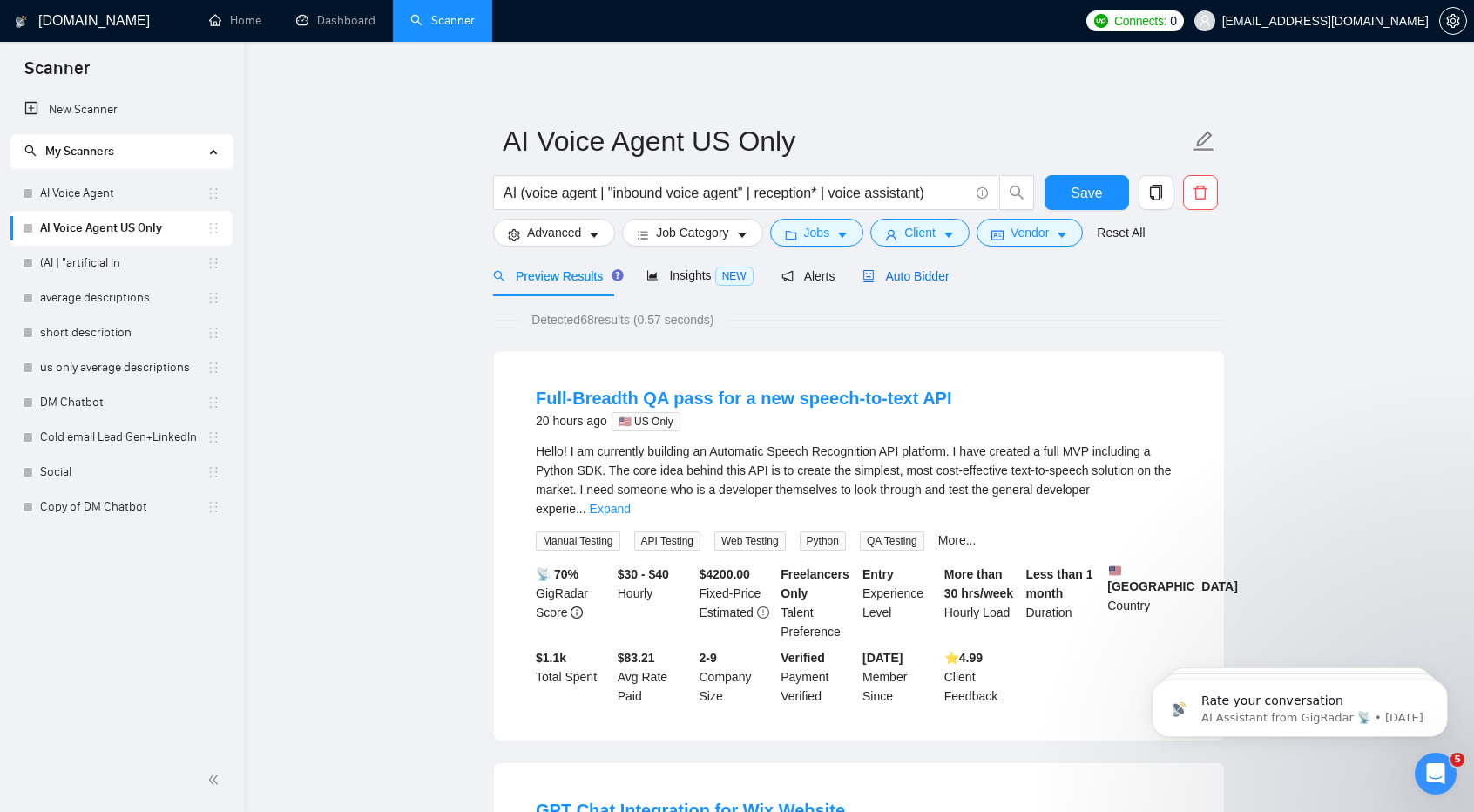
click at [911, 273] on span "Auto Bidder" at bounding box center [905, 276] width 87 height 14
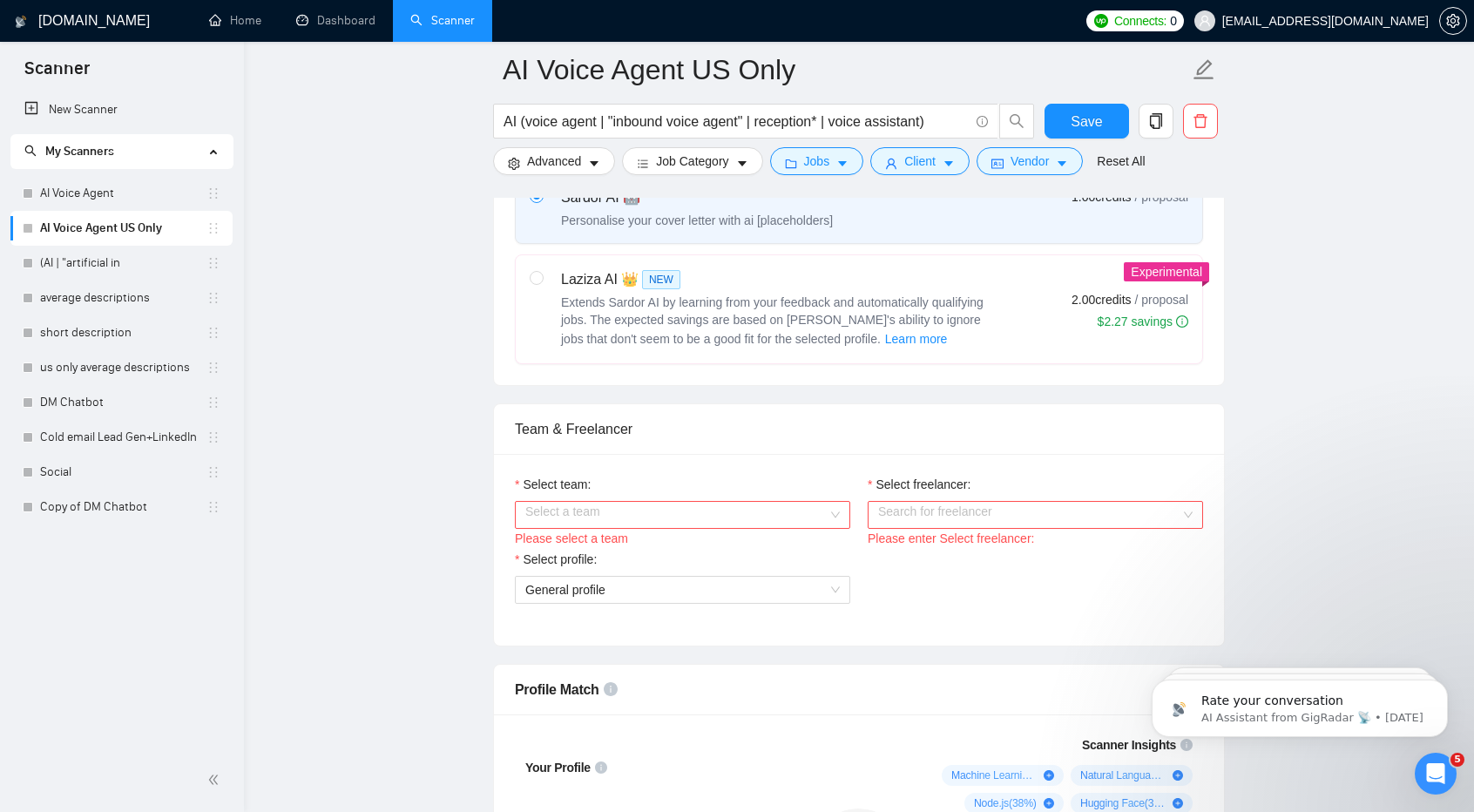
scroll to position [712, 0]
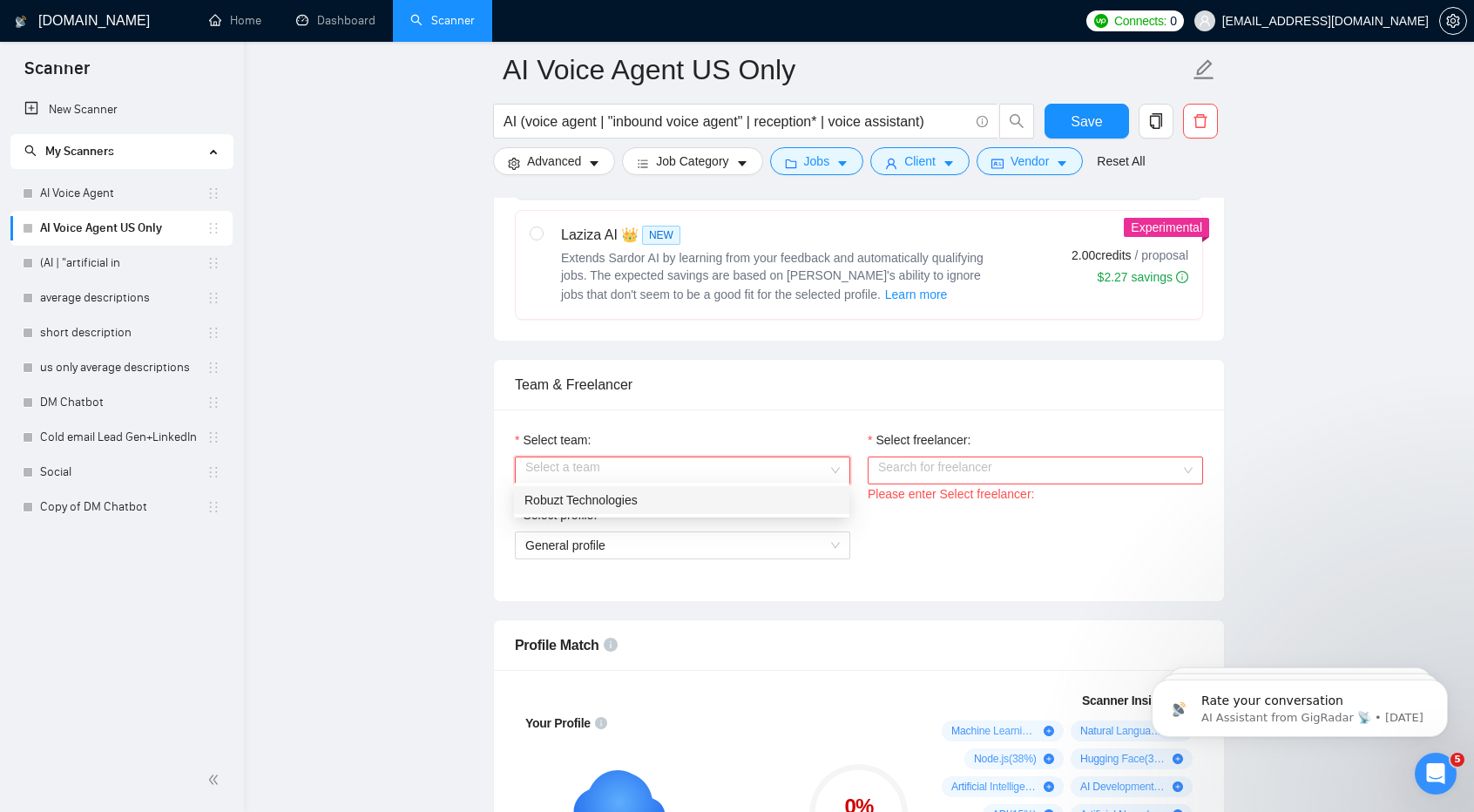
click at [802, 457] on input "Select team:" at bounding box center [677, 470] width 302 height 26
click at [779, 512] on div "Robuzt Technologies" at bounding box center [681, 500] width 336 height 28
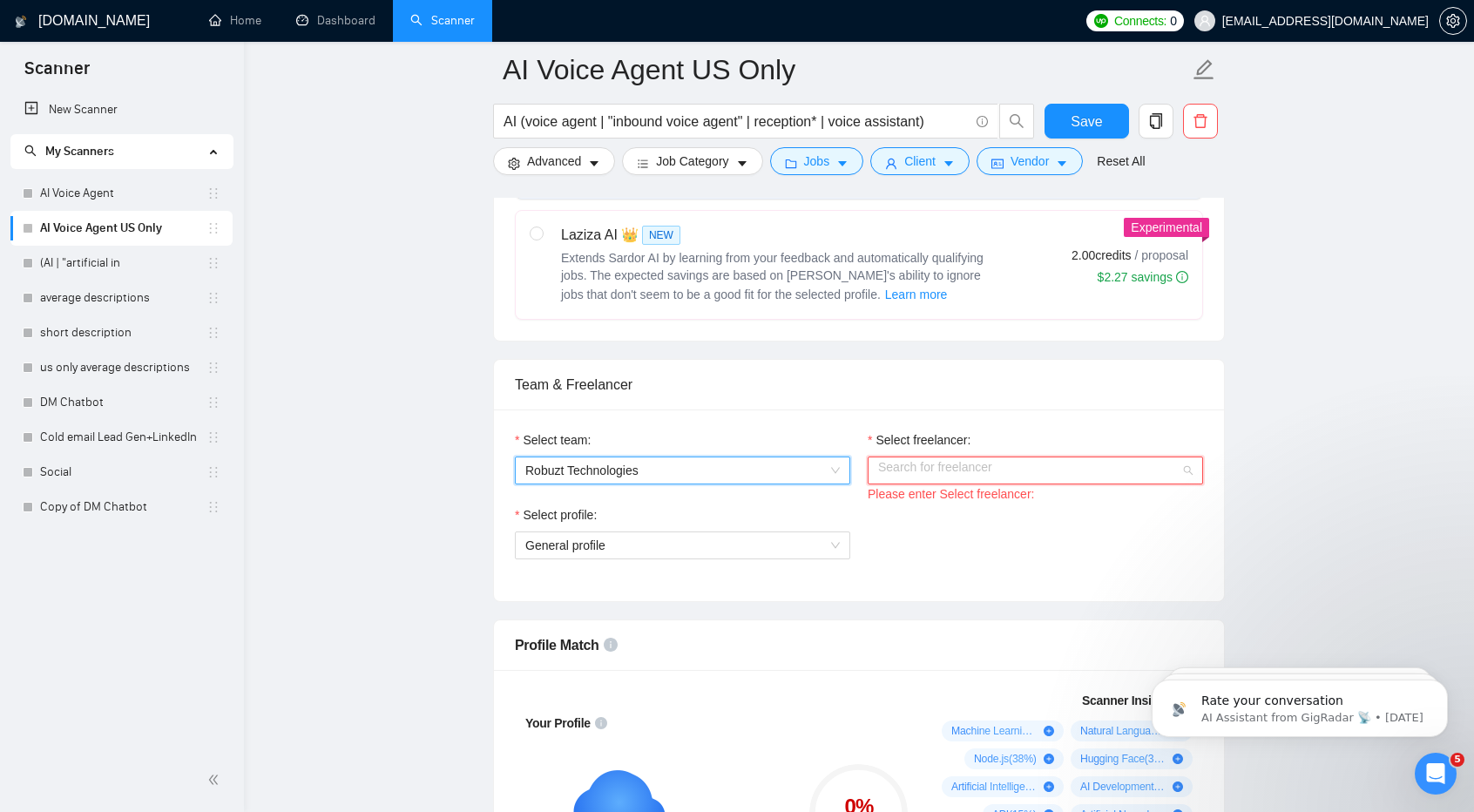
click at [975, 466] on input "Select freelancer:" at bounding box center [1029, 470] width 302 height 26
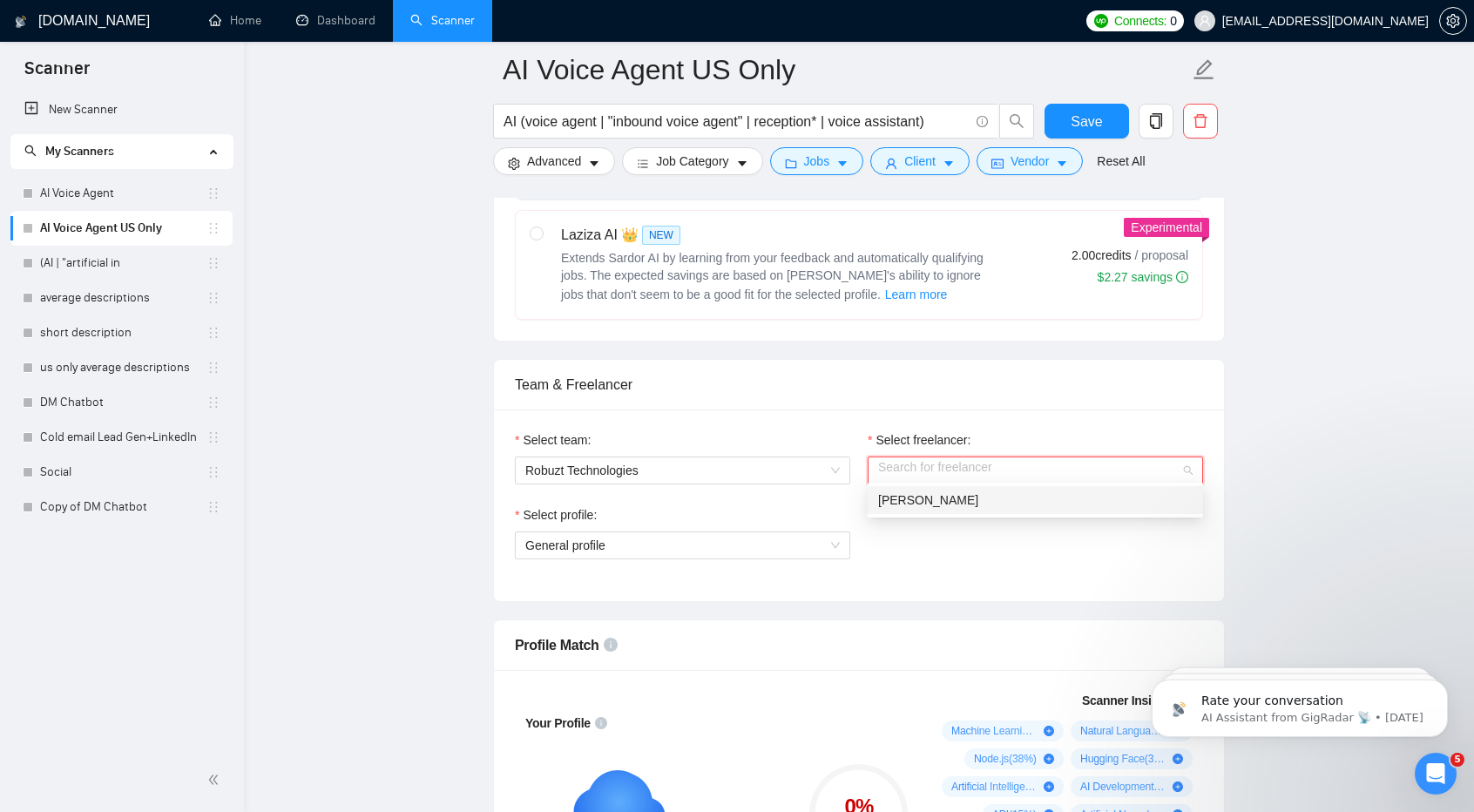
click at [973, 498] on div "[PERSON_NAME]" at bounding box center [1034, 500] width 314 height 19
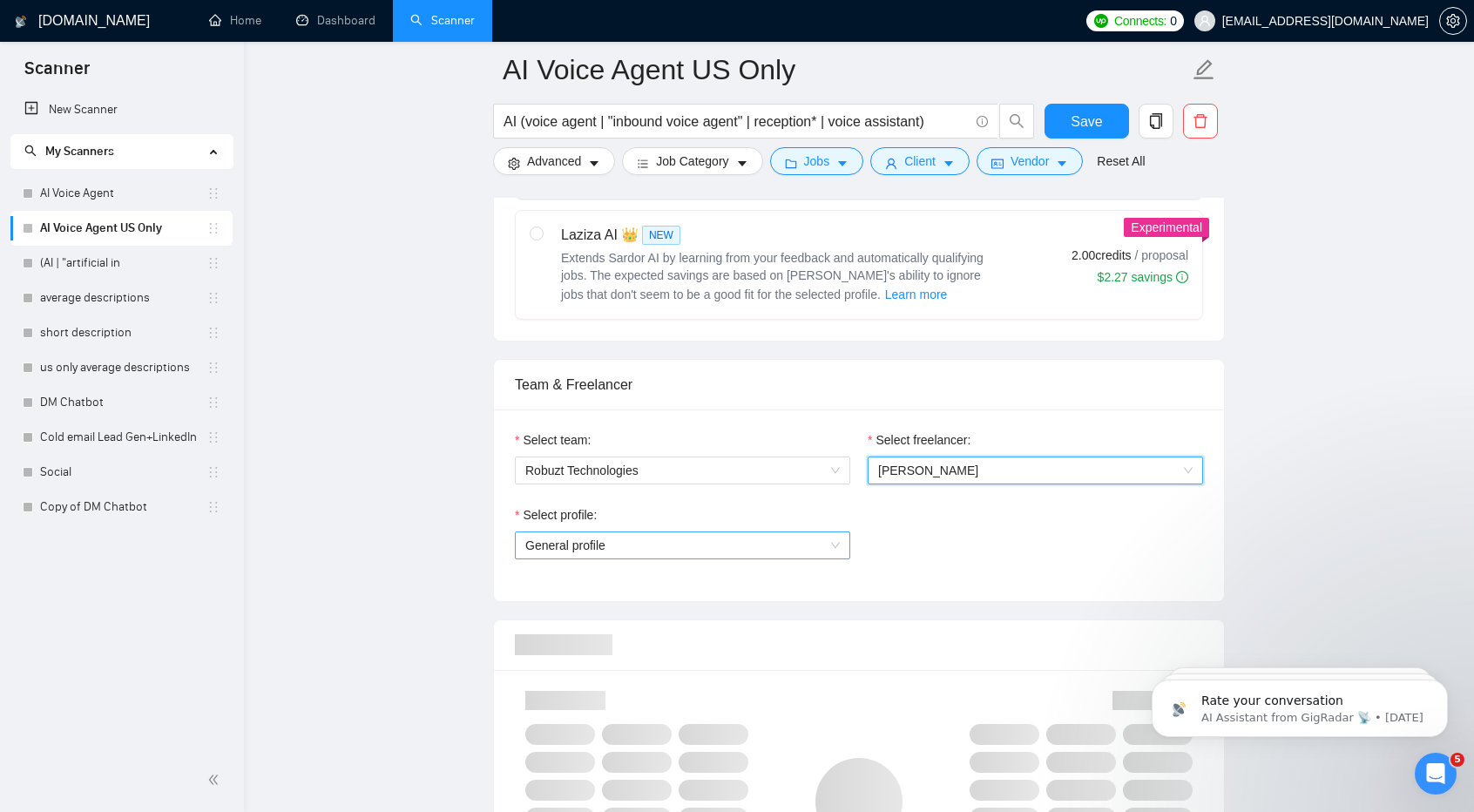
click at [803, 532] on span "General profile" at bounding box center [682, 545] width 314 height 26
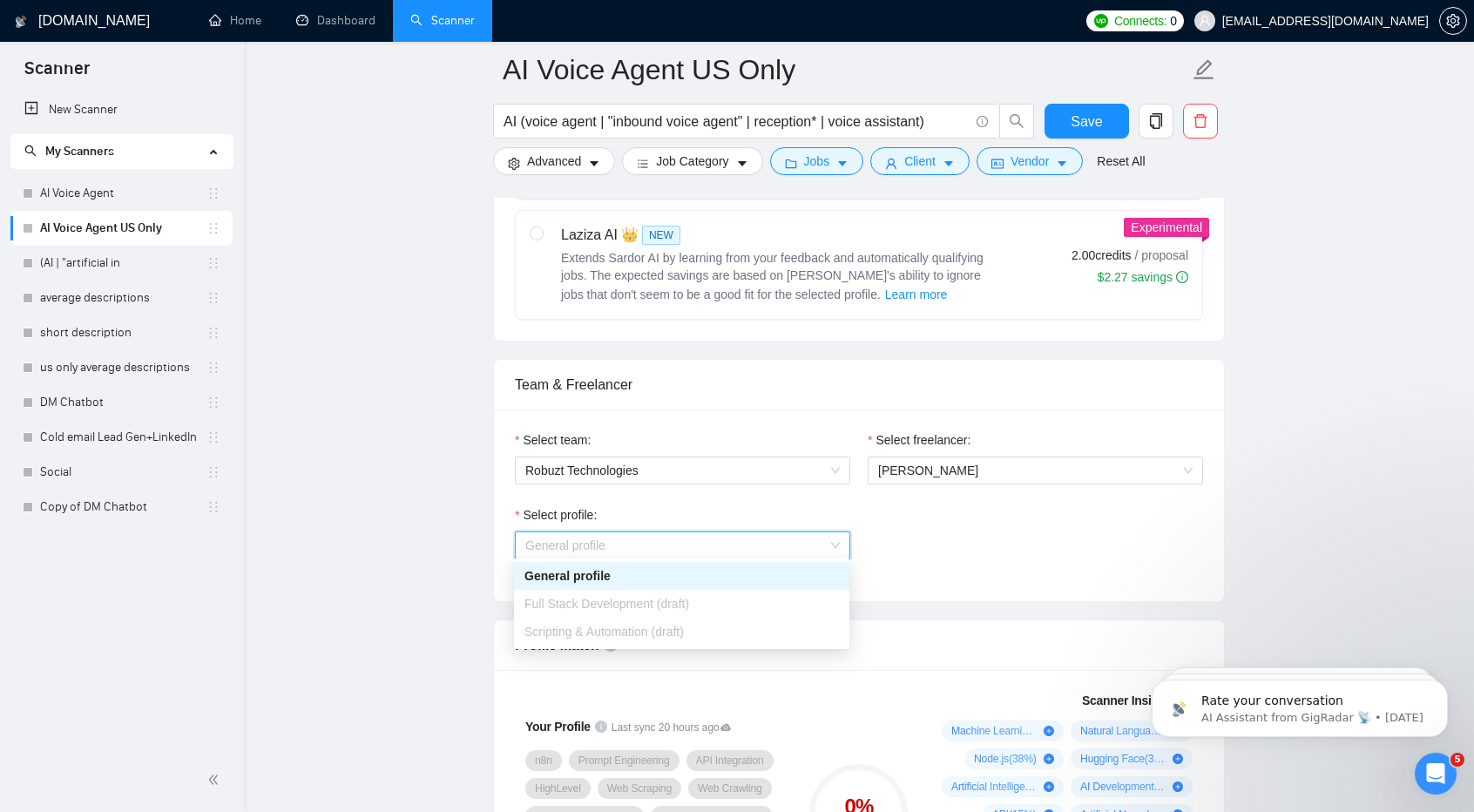
click at [690, 633] on div "Scripting & Automation (draft)" at bounding box center [681, 631] width 314 height 19
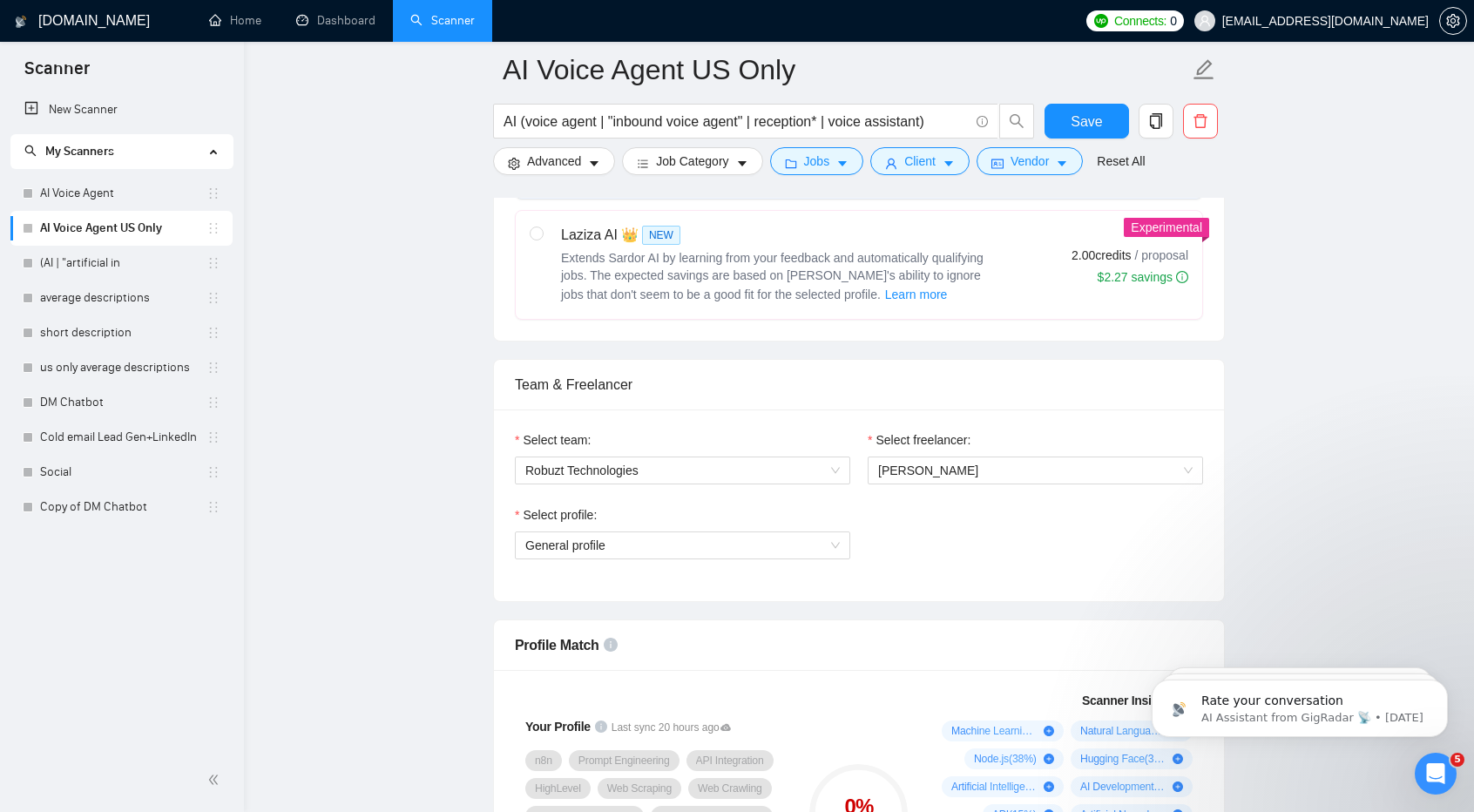
click at [946, 581] on div "Select team: Robuzt Technologies Select freelancer: Sabri sivan Select profile:…" at bounding box center [859, 505] width 730 height 192
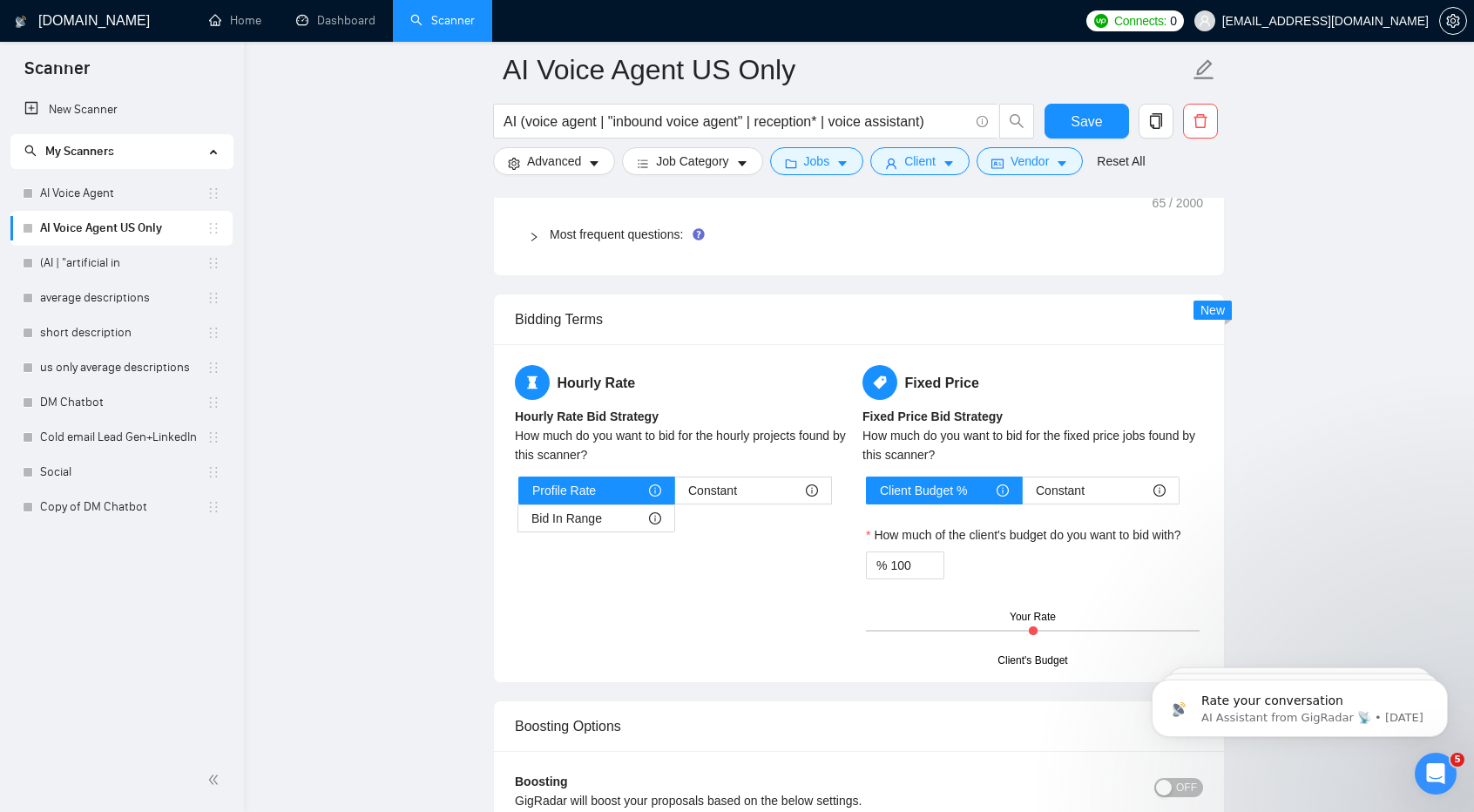
scroll to position [2555, 0]
click at [633, 511] on div "Bid In Range" at bounding box center [595, 517] width 130 height 26
click at [518, 522] on input "Bid In Range" at bounding box center [518, 522] width 0 height 0
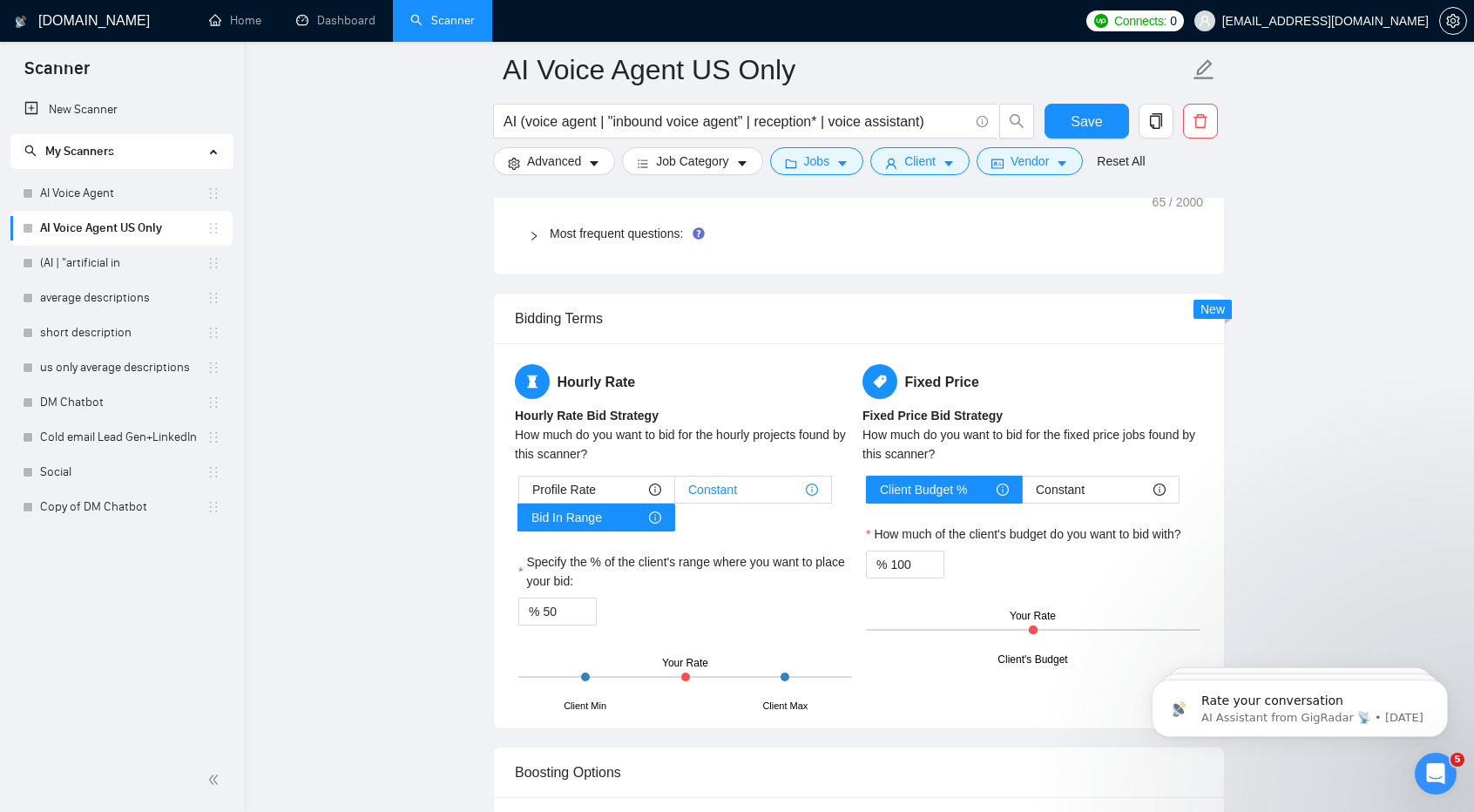
click at [778, 488] on div "Constant" at bounding box center [752, 489] width 130 height 26
click at [675, 494] on input "Constant" at bounding box center [675, 494] width 0 height 0
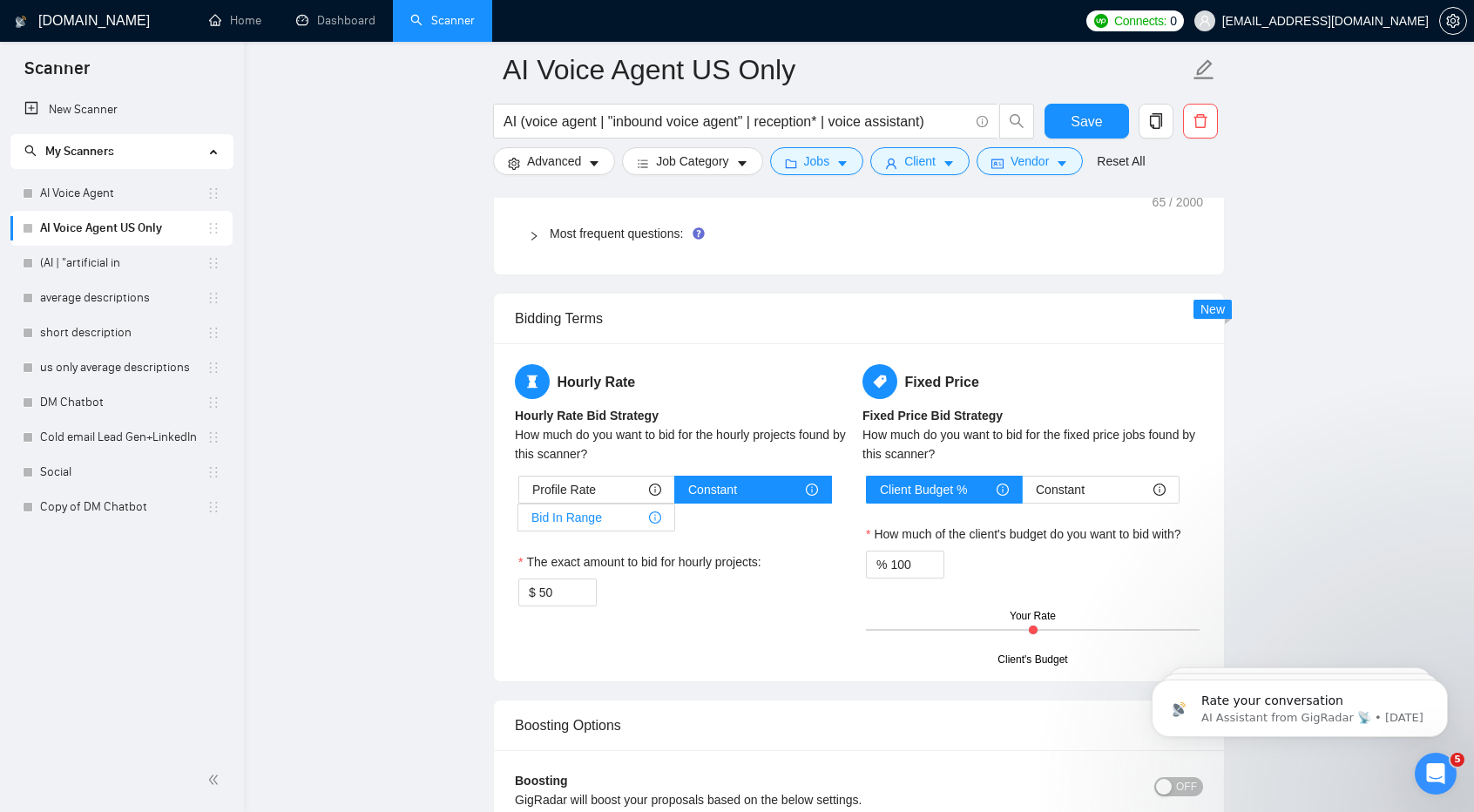
click at [642, 504] on div "Bid In Range" at bounding box center [595, 517] width 130 height 26
click at [518, 522] on input "Bid In Range" at bounding box center [518, 522] width 0 height 0
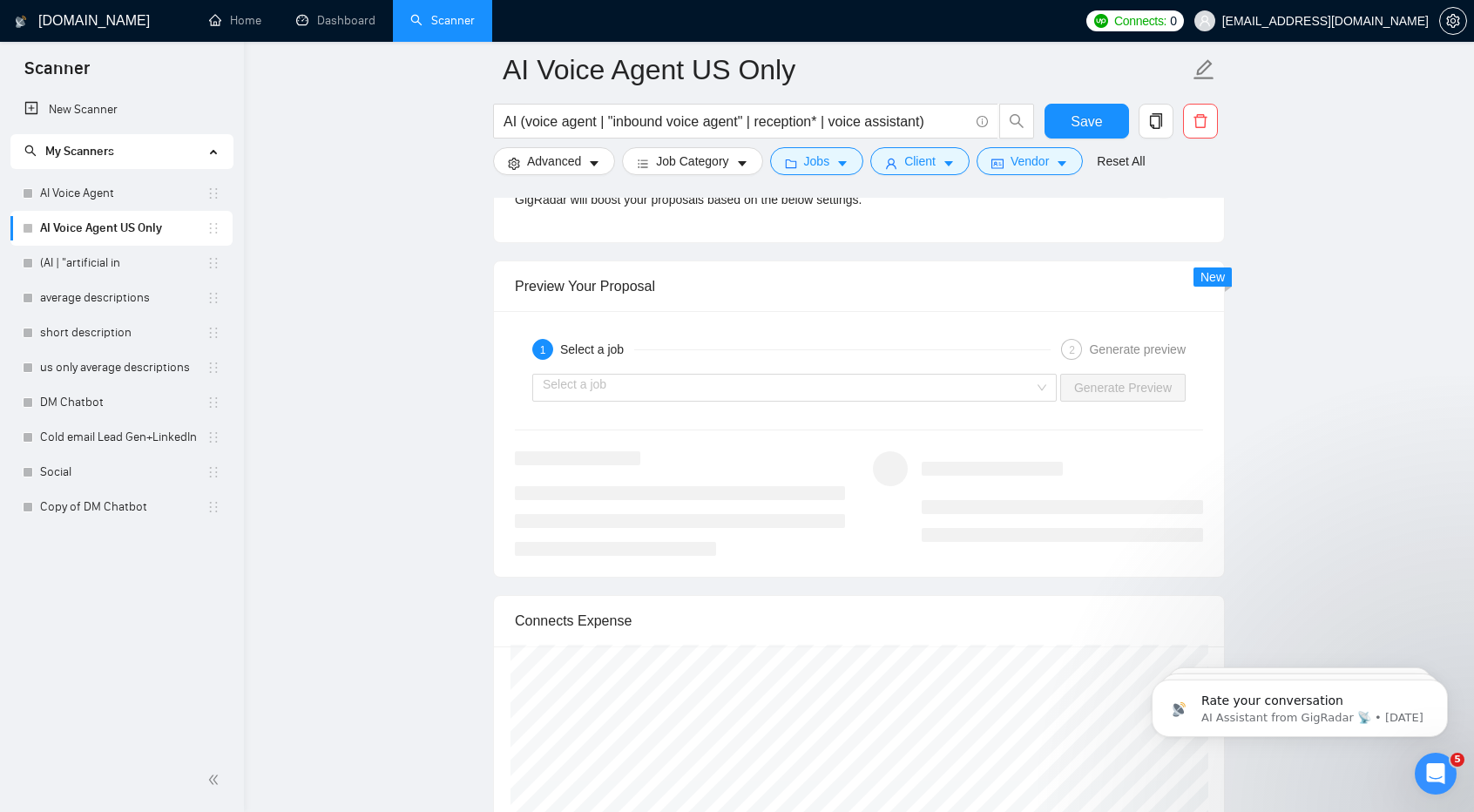
scroll to position [3203, 0]
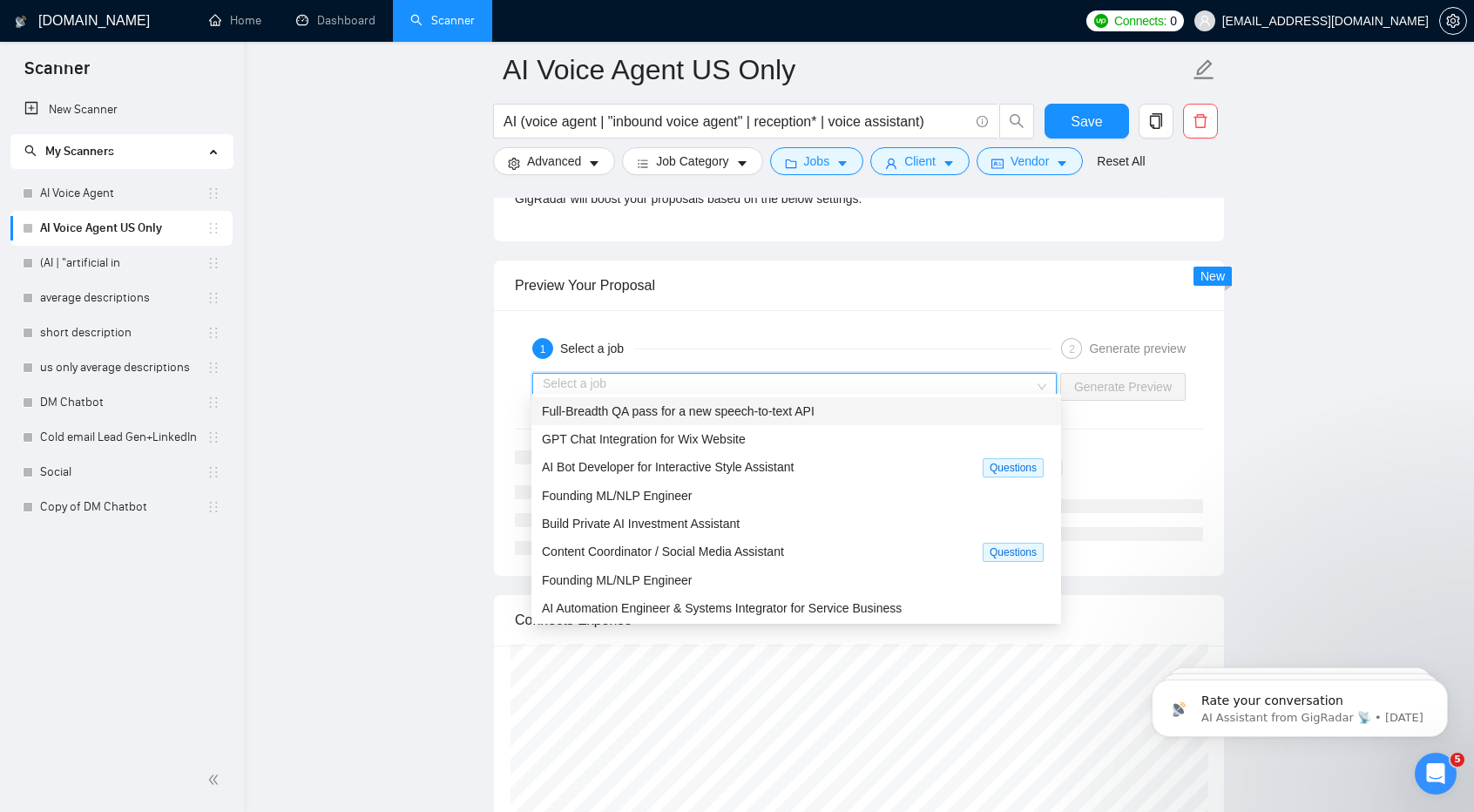
click at [772, 373] on input "search" at bounding box center [788, 386] width 491 height 26
